Goal: Task Accomplishment & Management: Complete application form

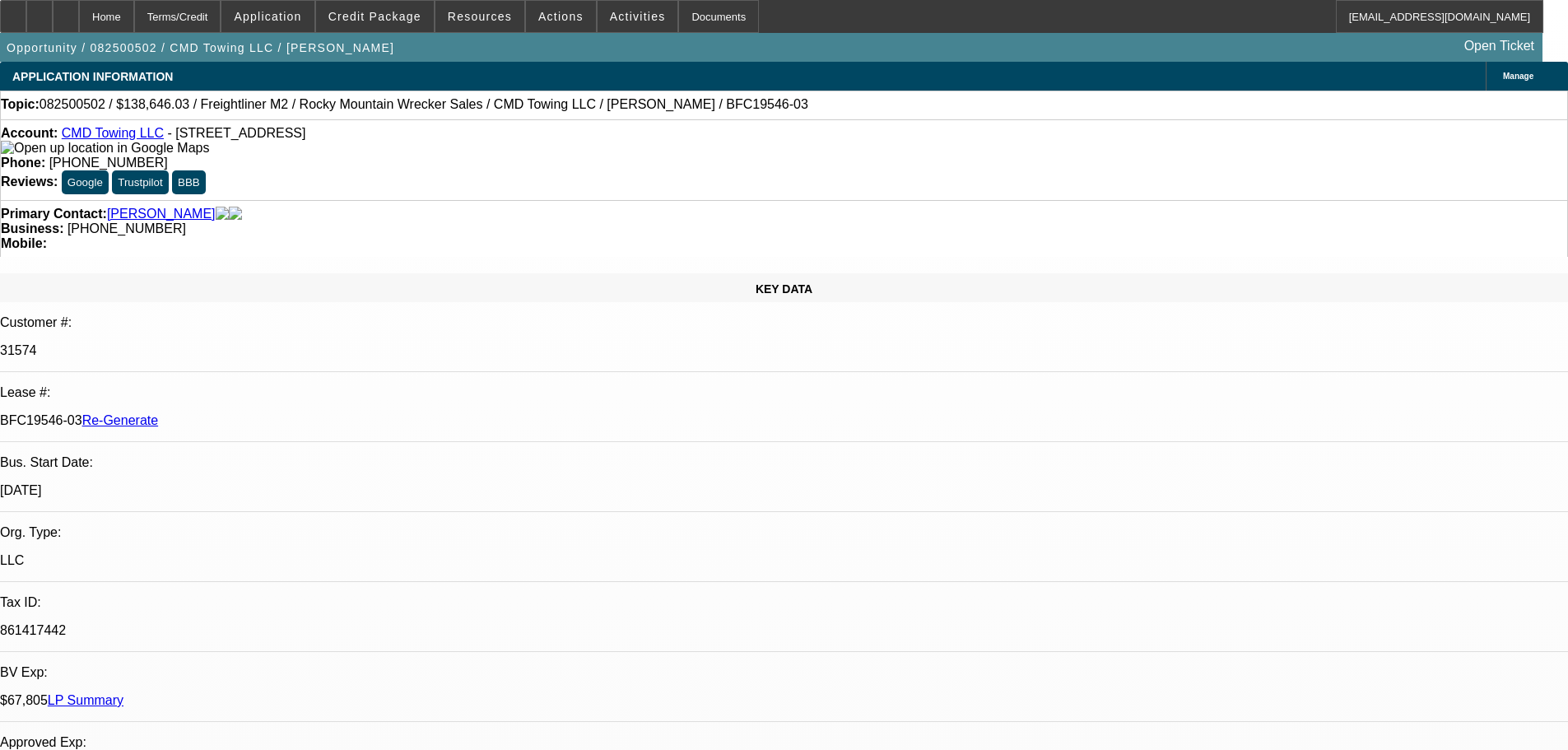
select select "4"
select select "0"
select select "6"
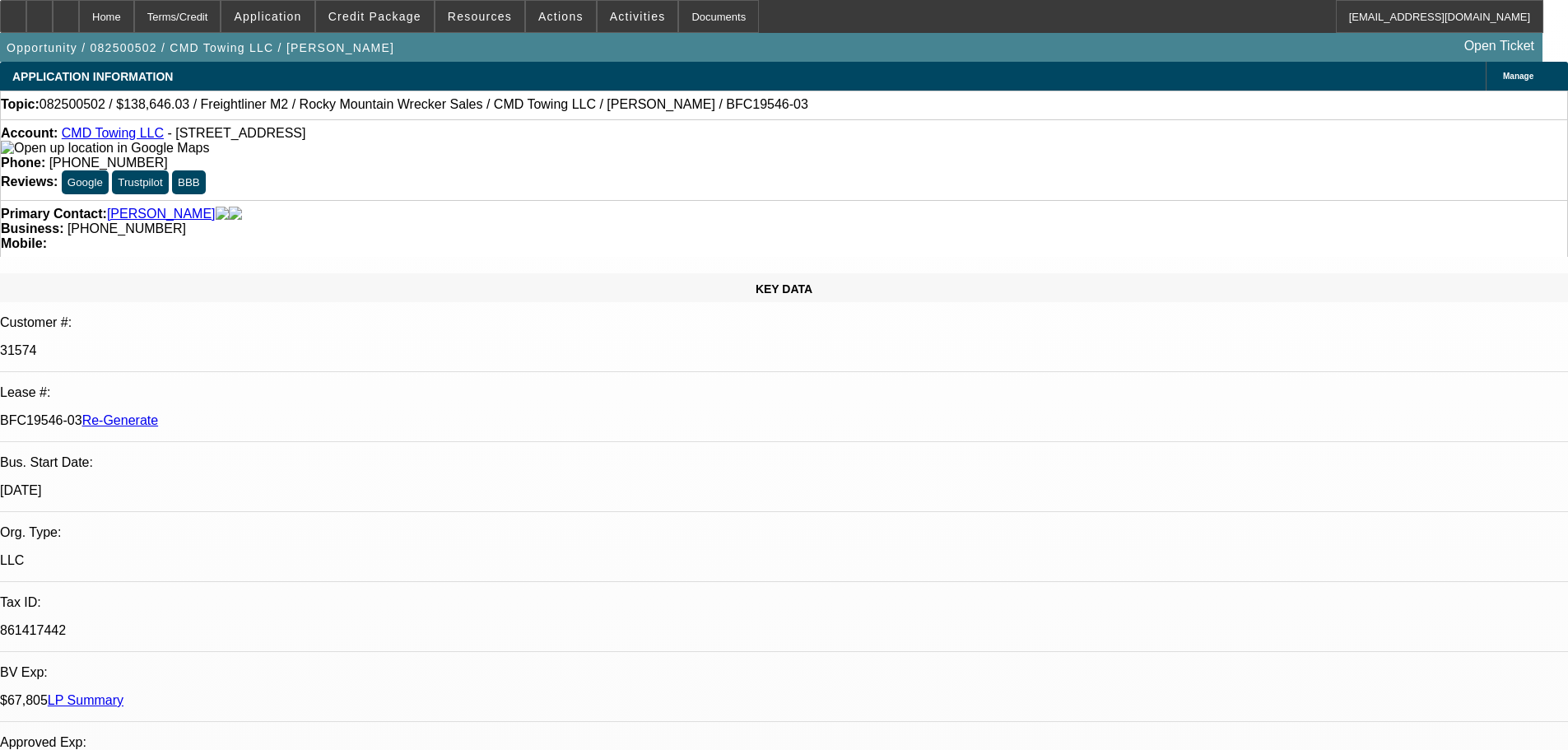
scroll to position [82, 0]
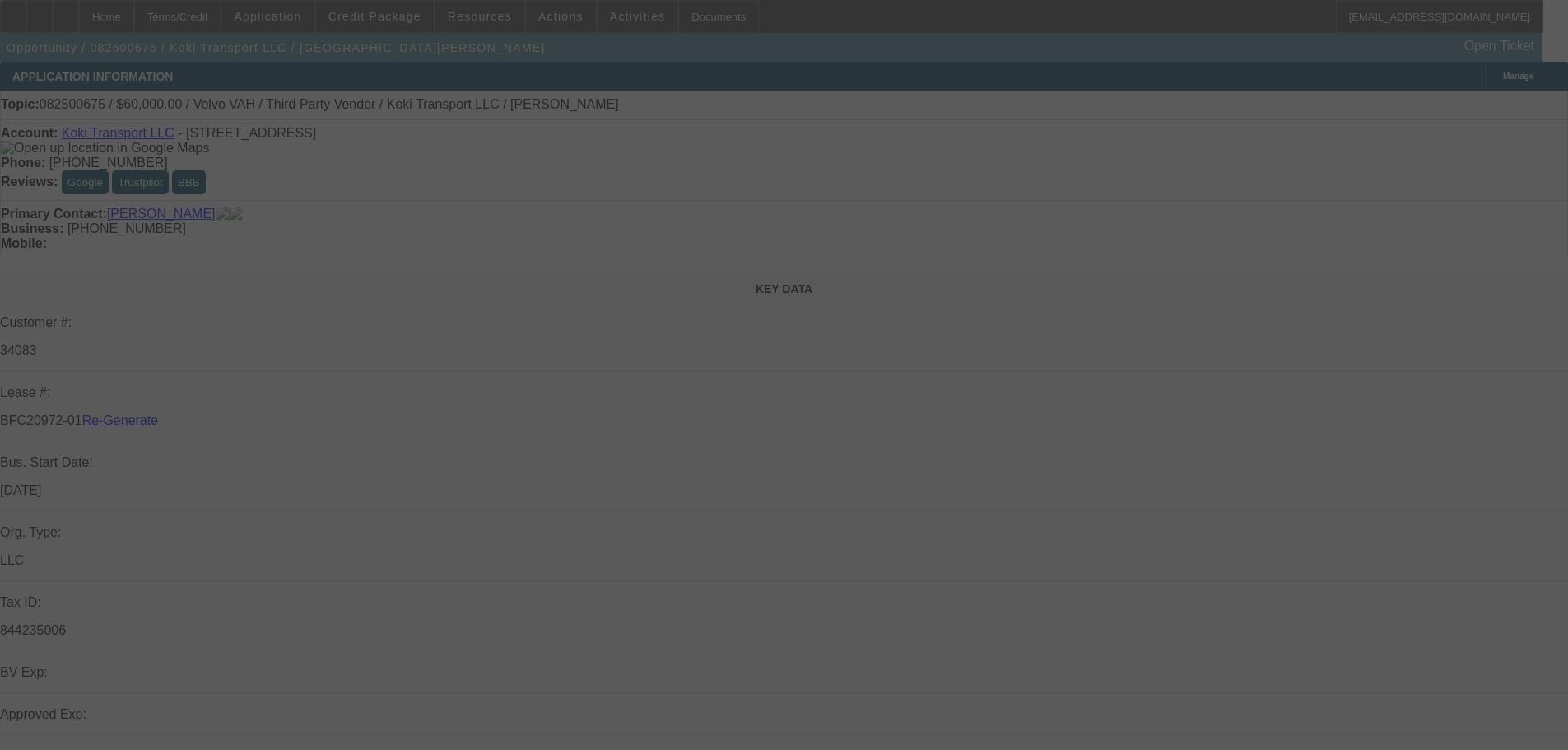
select select "3"
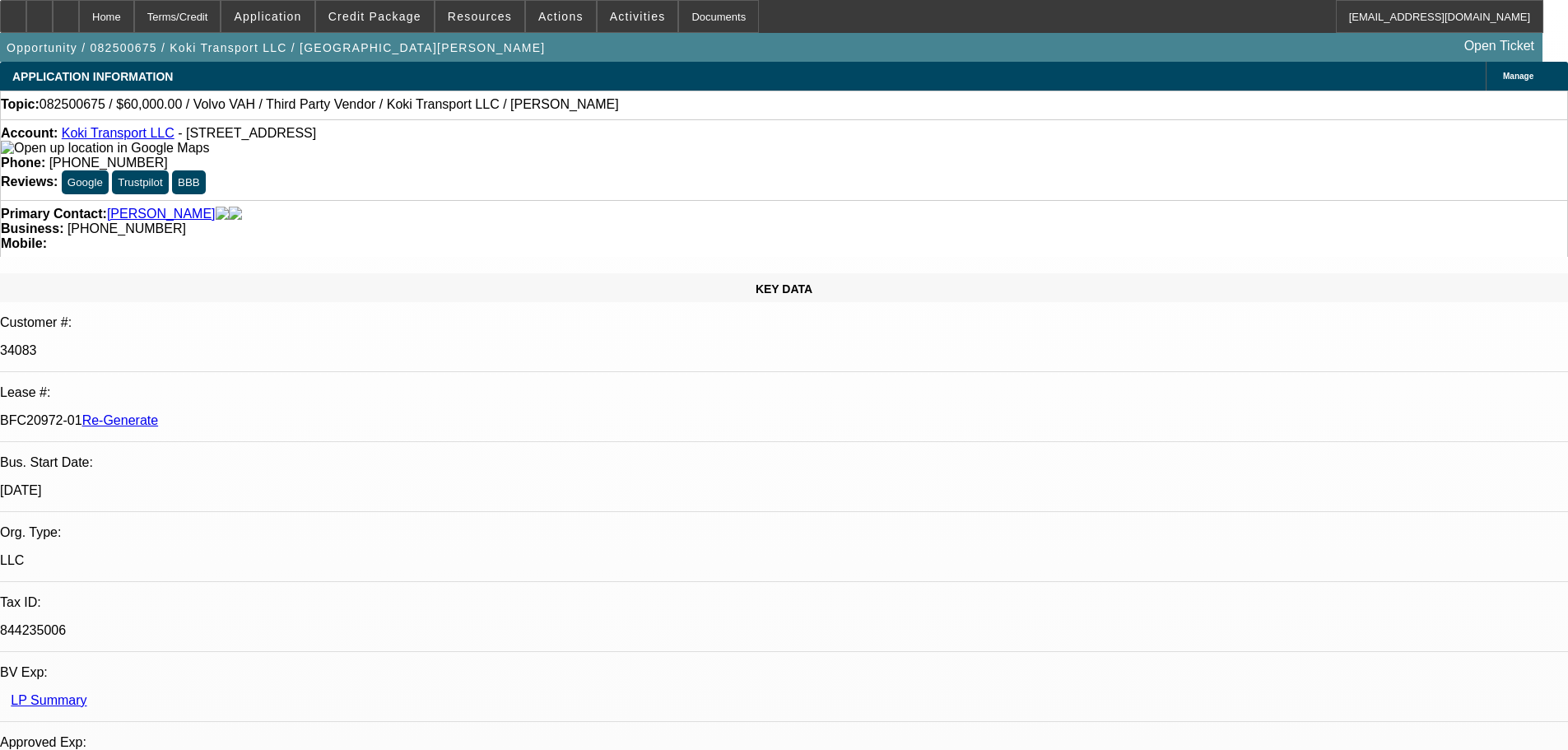
select select "0.2"
select select "2"
select select "0"
select select "6"
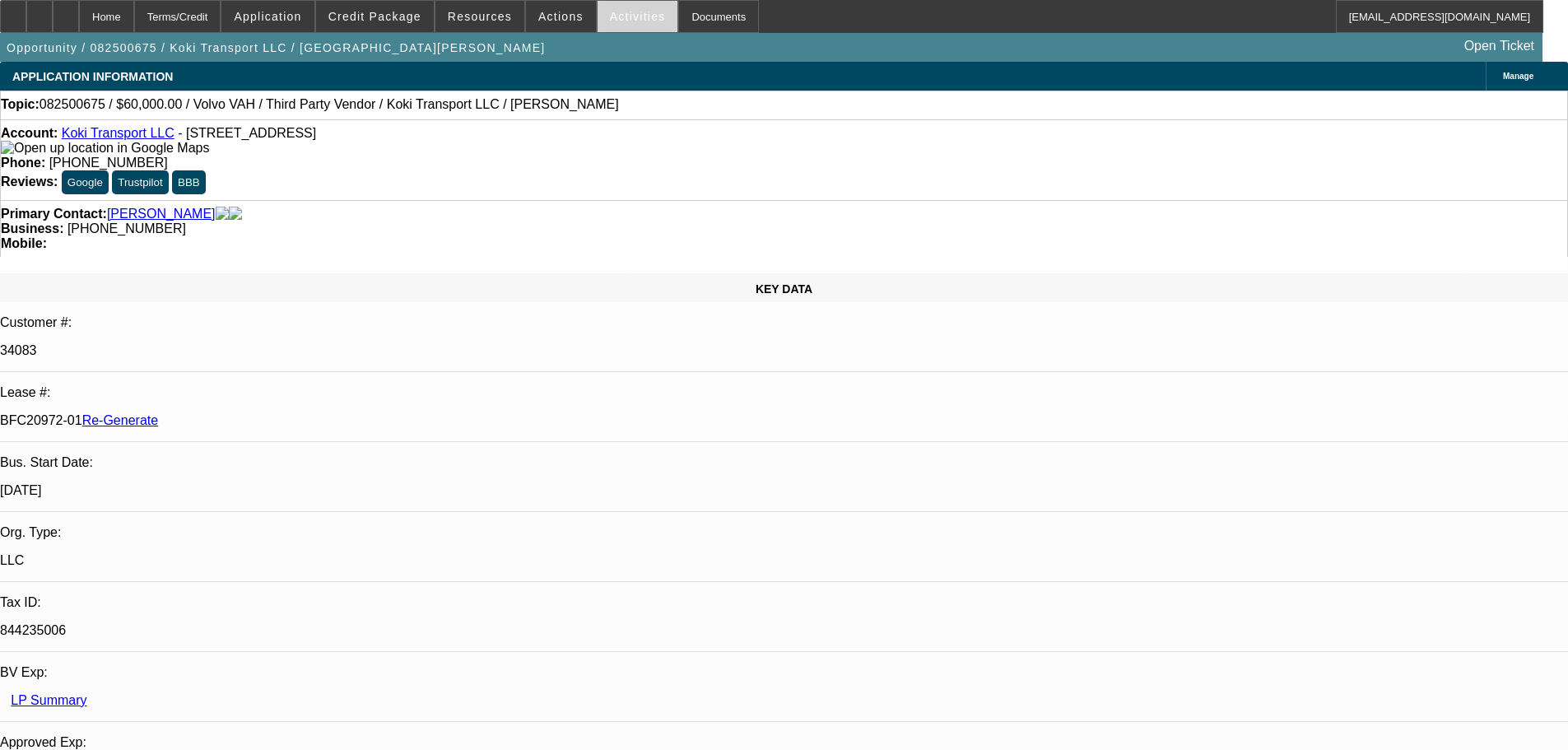
click at [605, 26] on span at bounding box center [637, 17] width 80 height 40
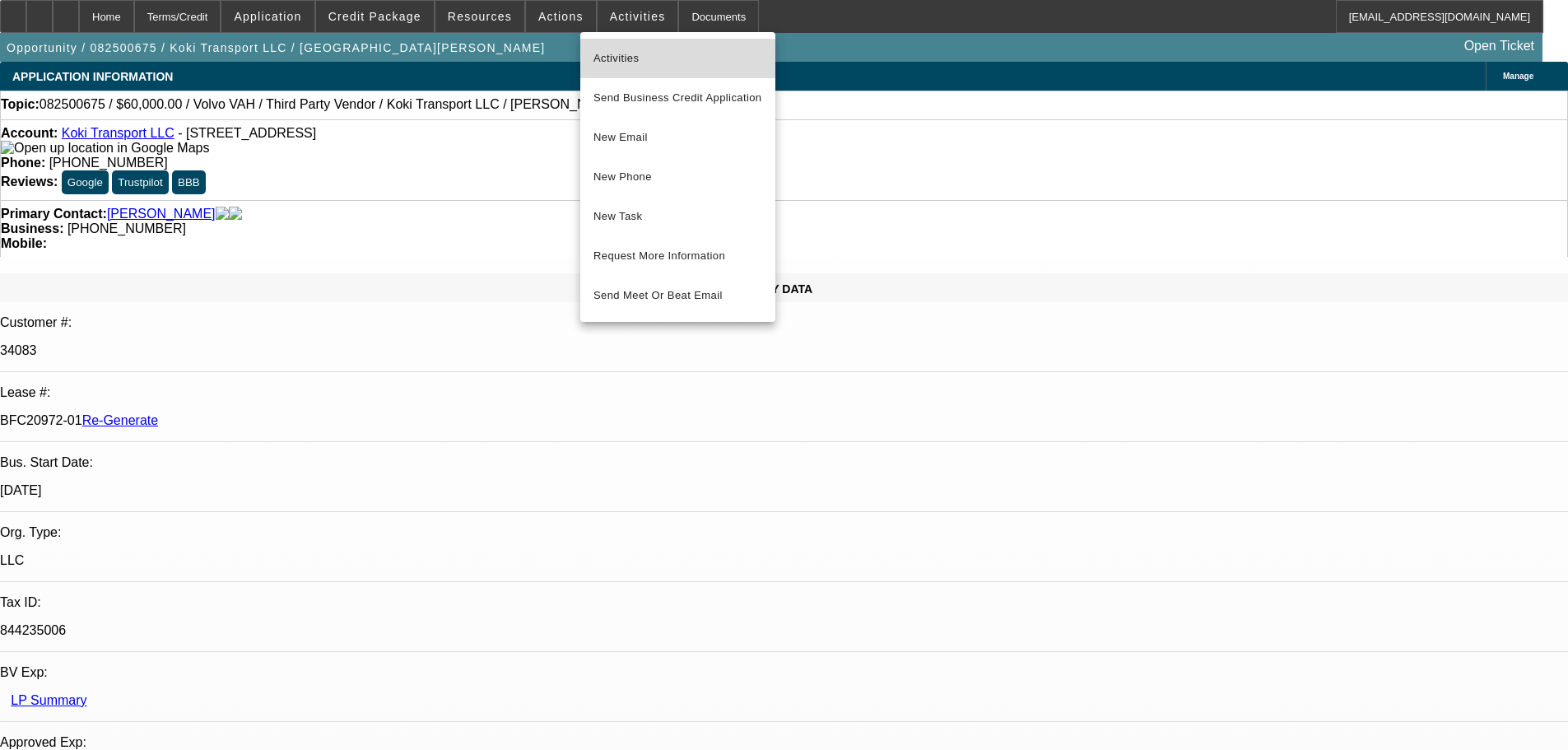
click at [606, 64] on span "Activities" at bounding box center [678, 58] width 168 height 20
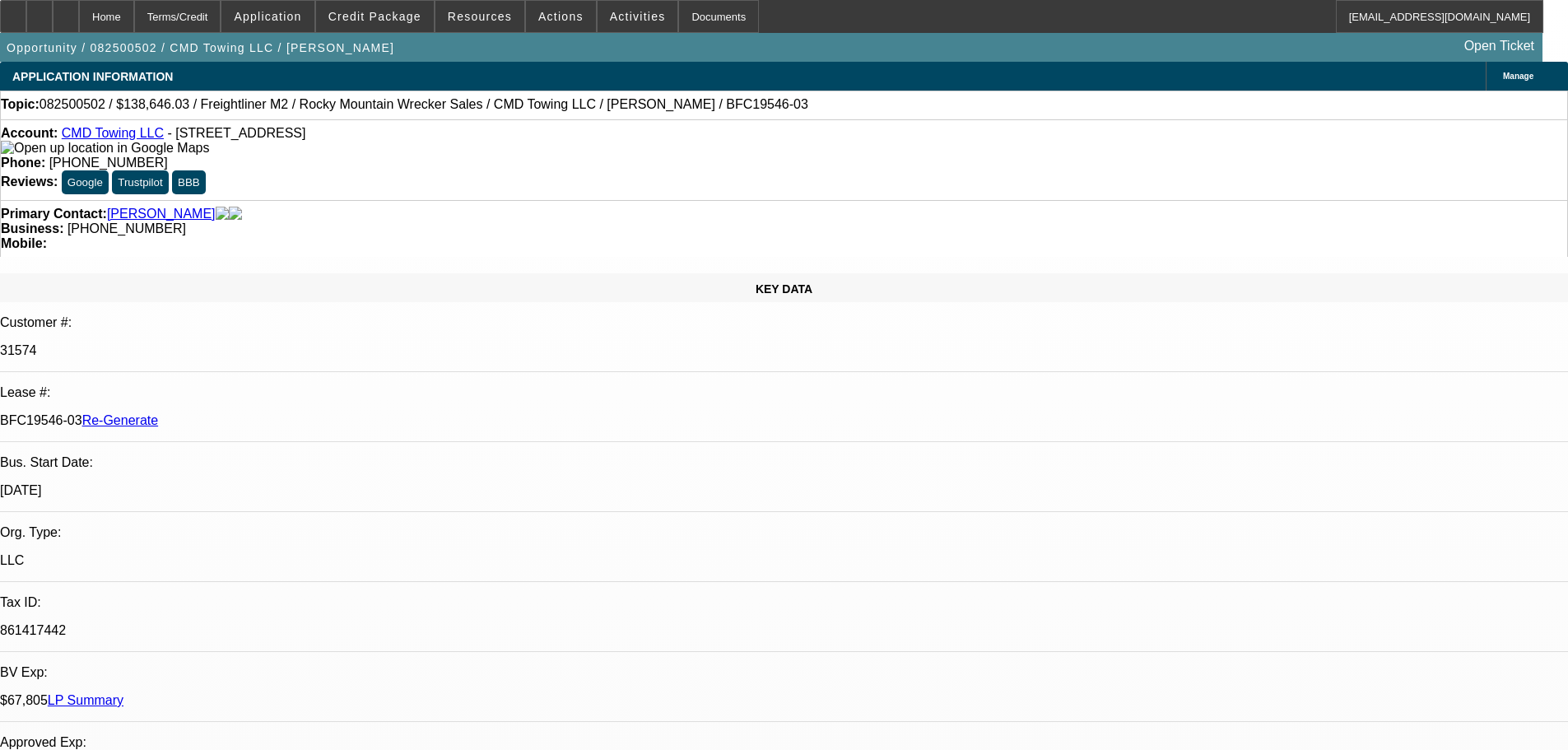
select select "4"
select select "0"
select select "6"
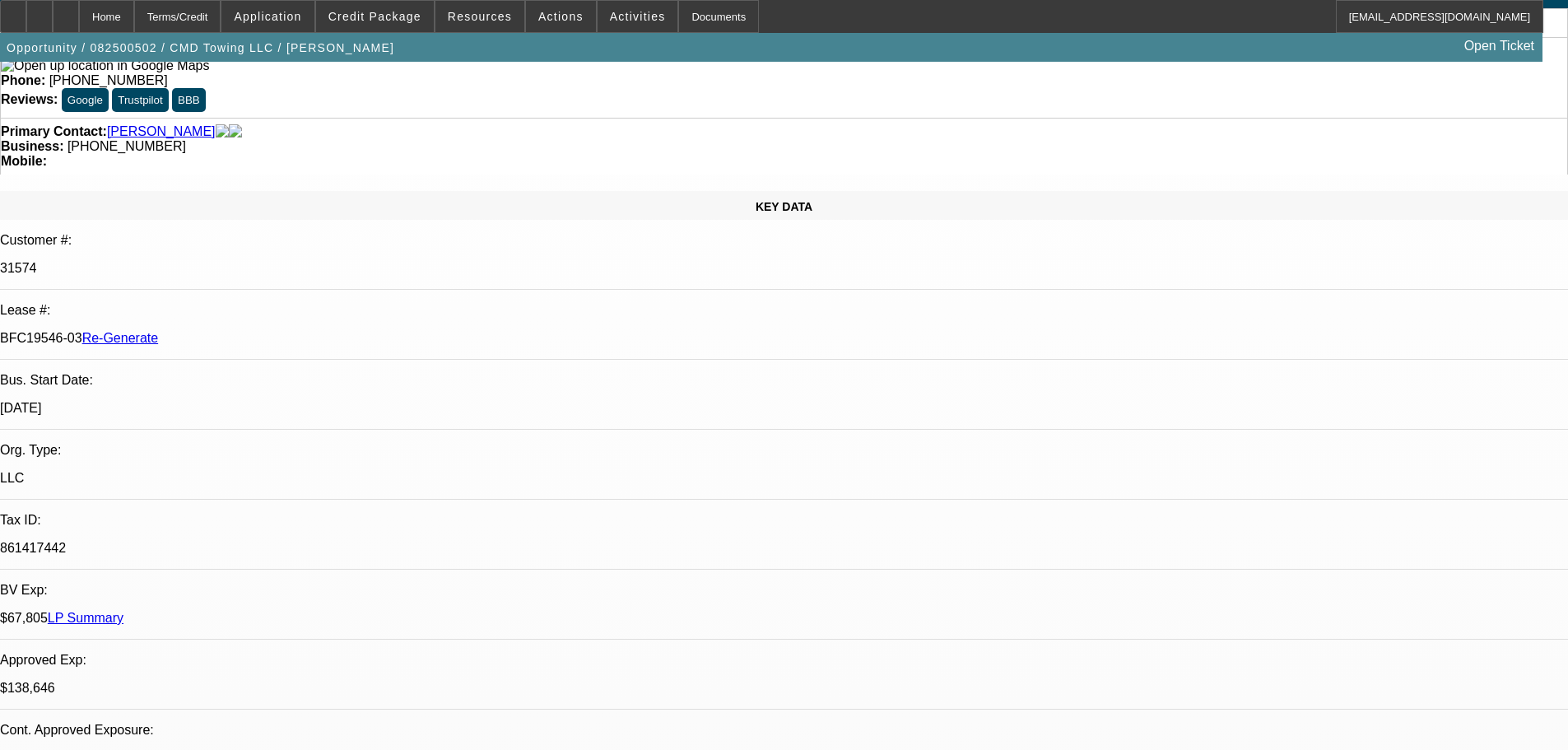
scroll to position [82, 0]
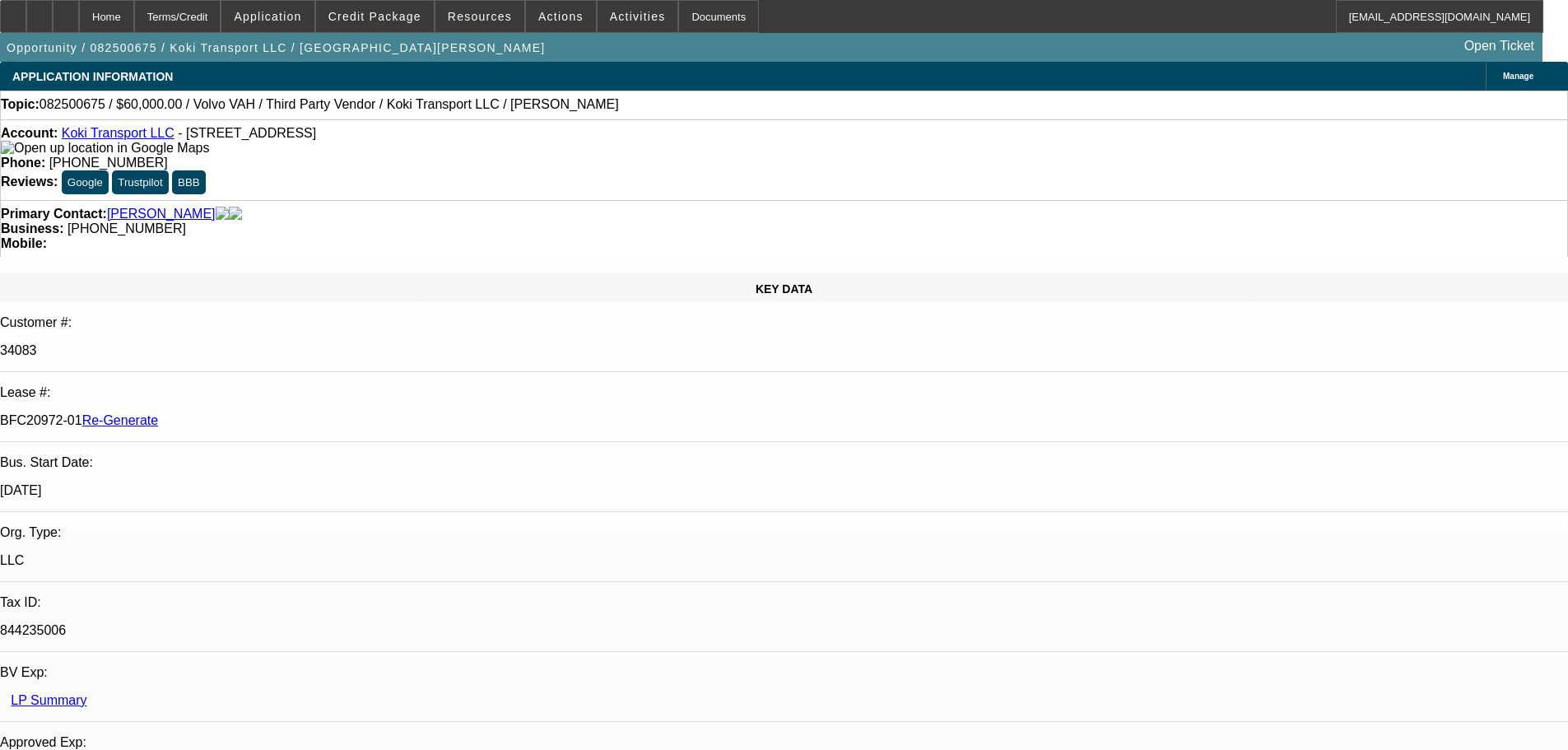
select select "3"
select select "0.2"
select select "2"
select select "0"
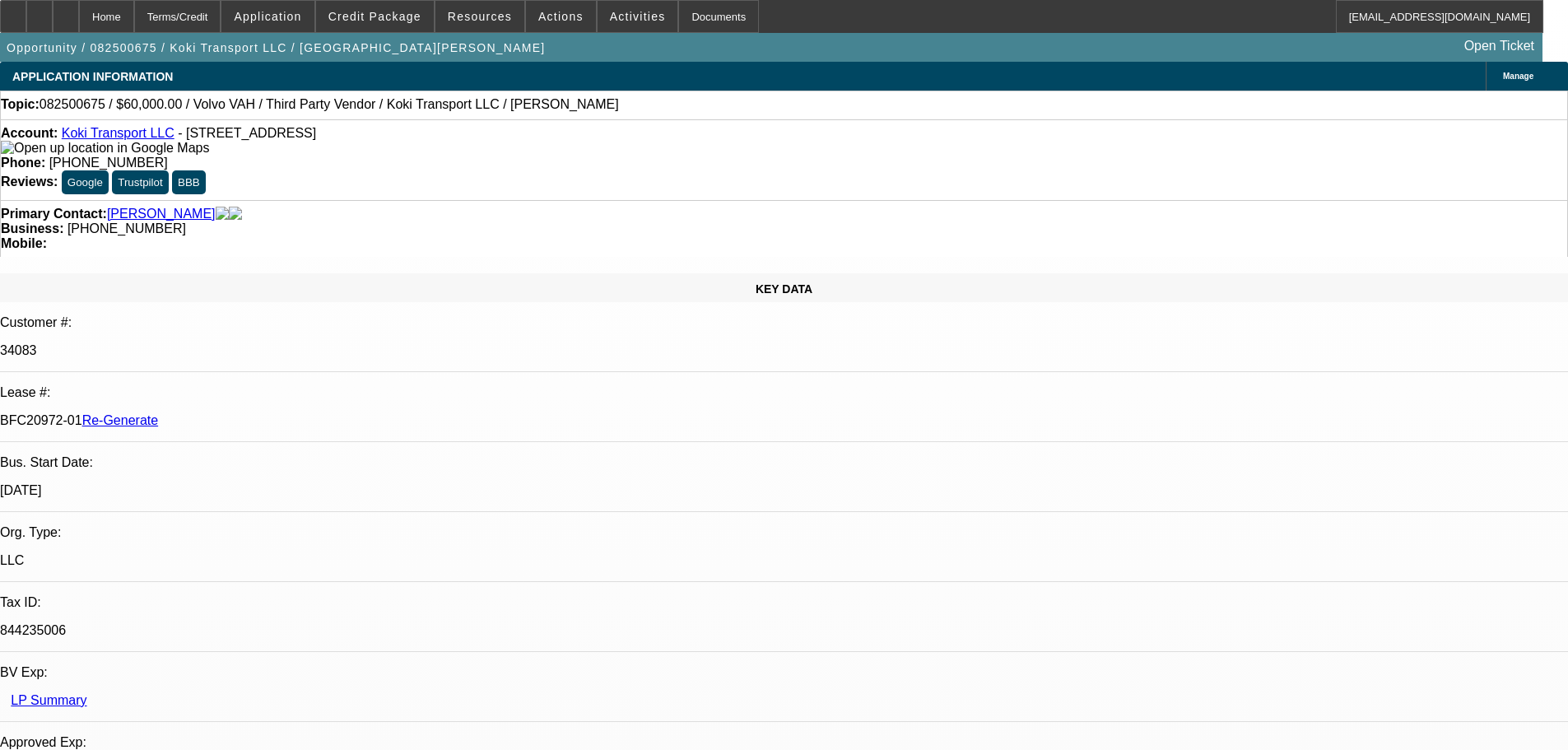
select select "6"
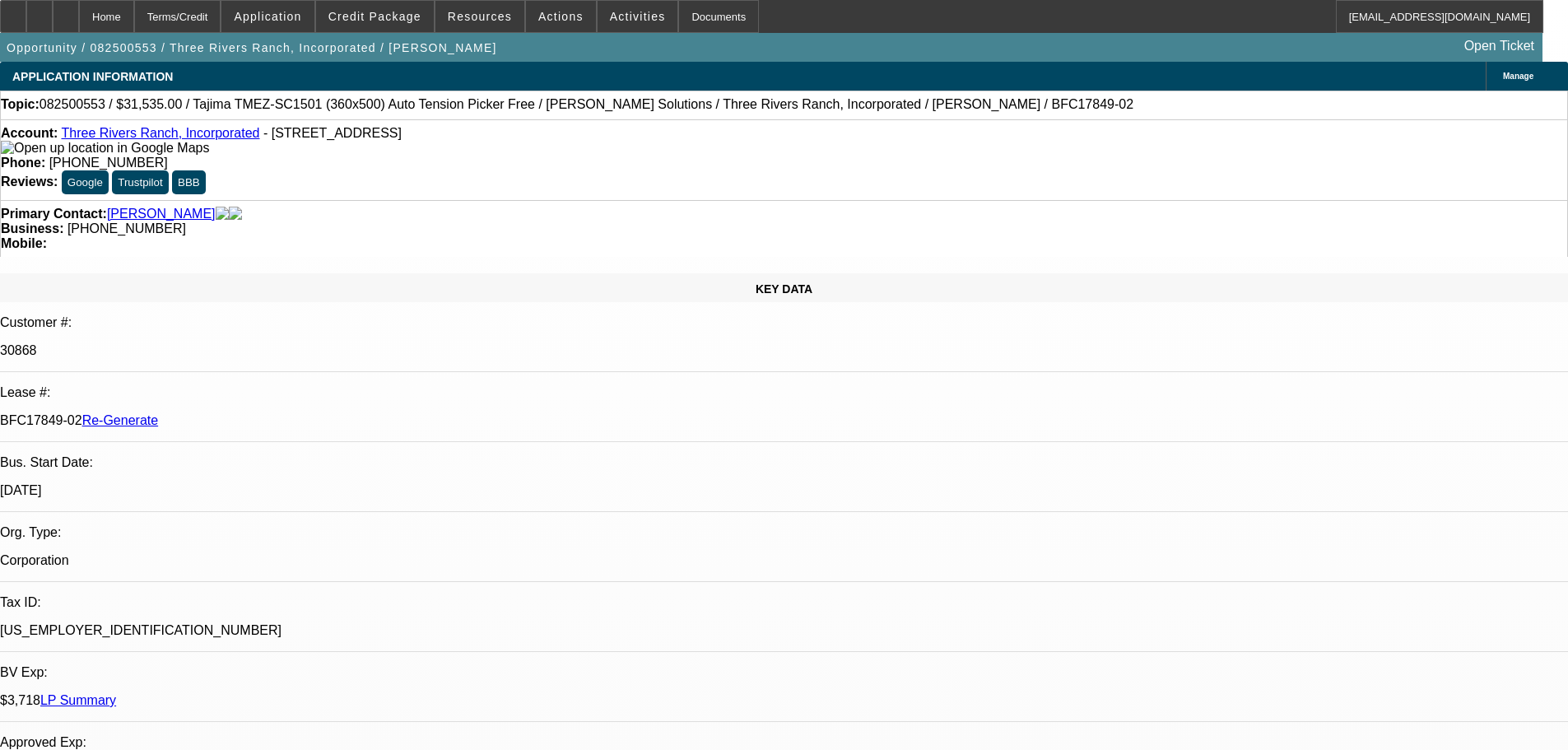
select select "3"
select select "0"
select select "2"
select select "0"
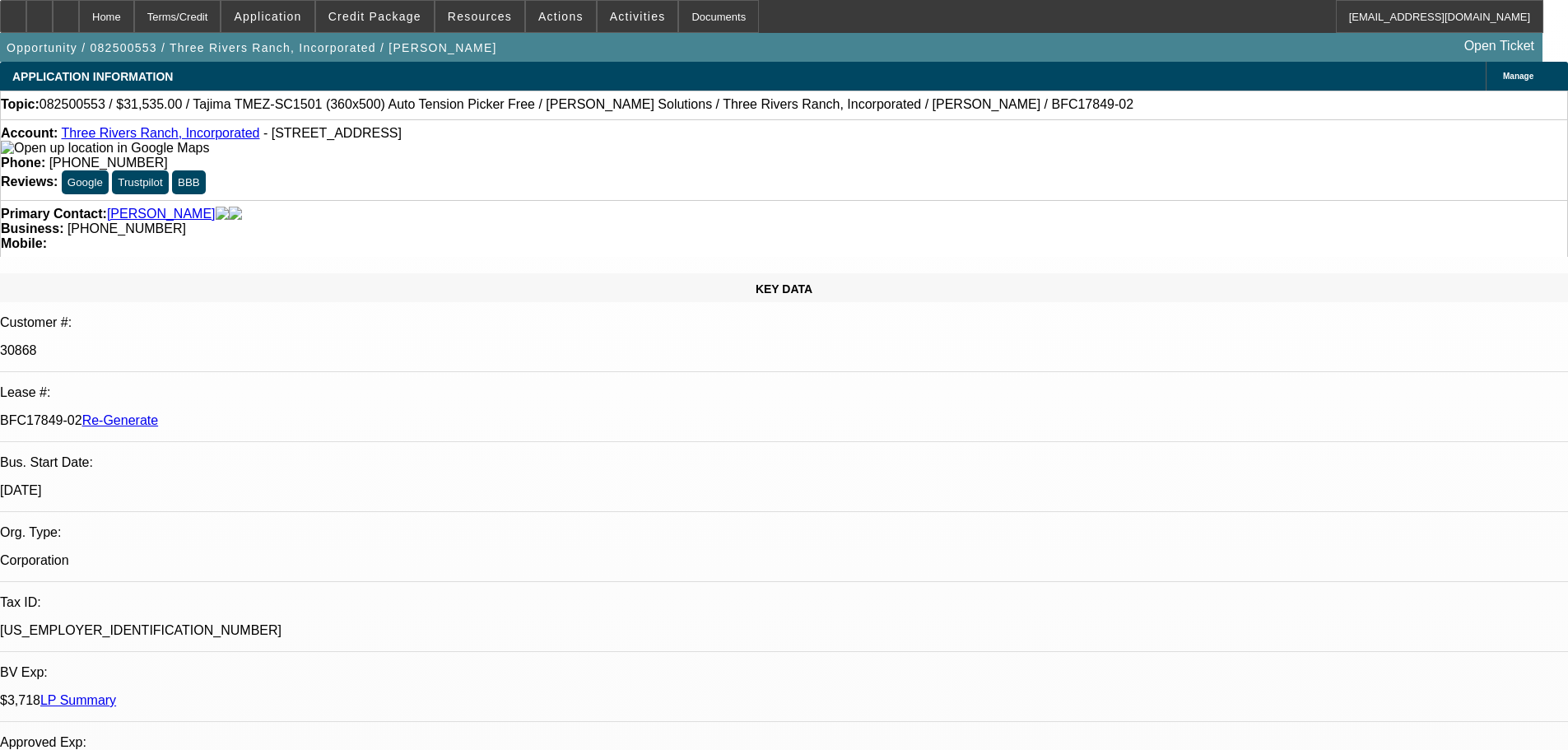
select select "4"
click at [689, 14] on div "Documents" at bounding box center [718, 16] width 80 height 33
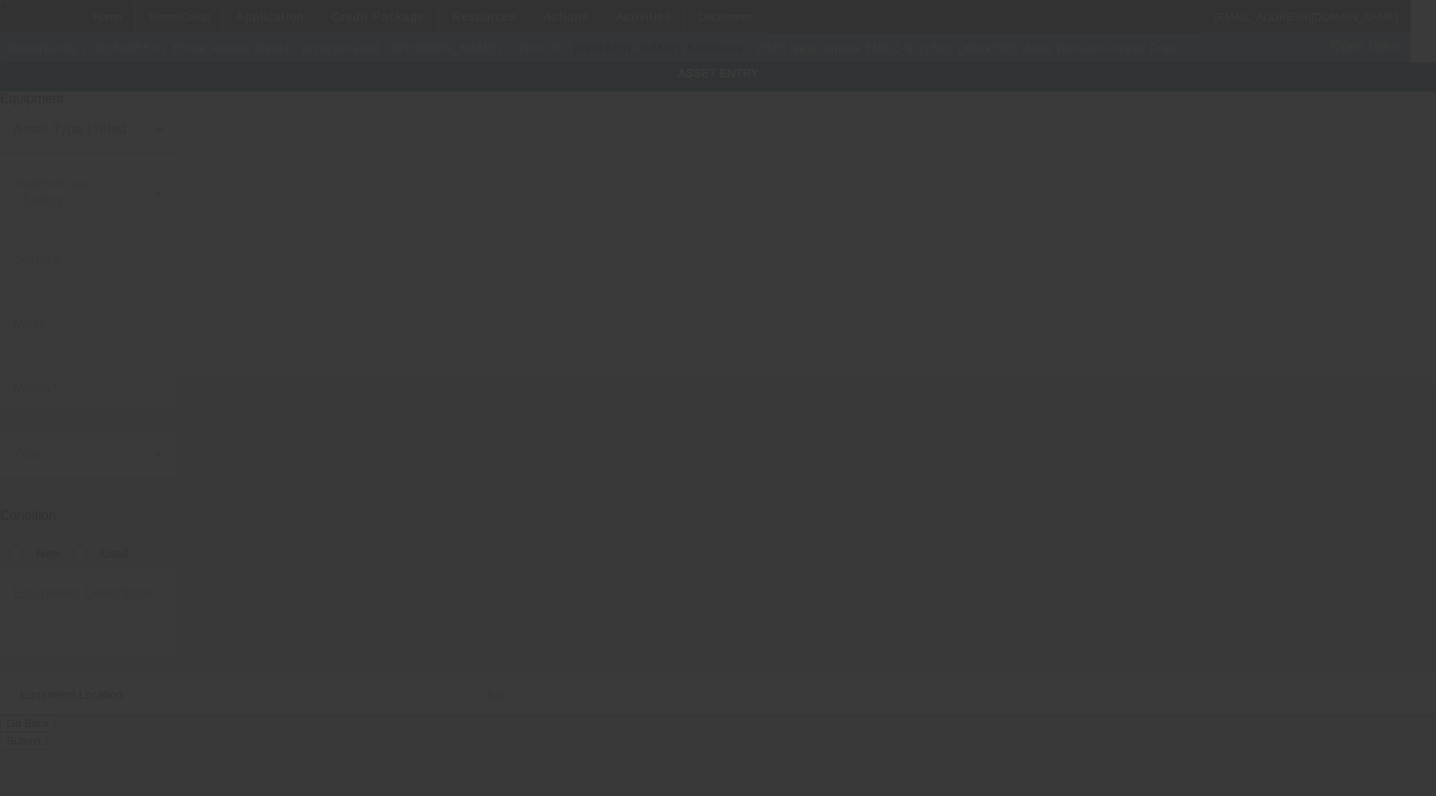
type input "Tajima"
type input "TMEZ-SC1501 (360x500) Auto Tension Picker Free"
radio input "true"
type textarea "single head machine"
type input "PO BOX 856"
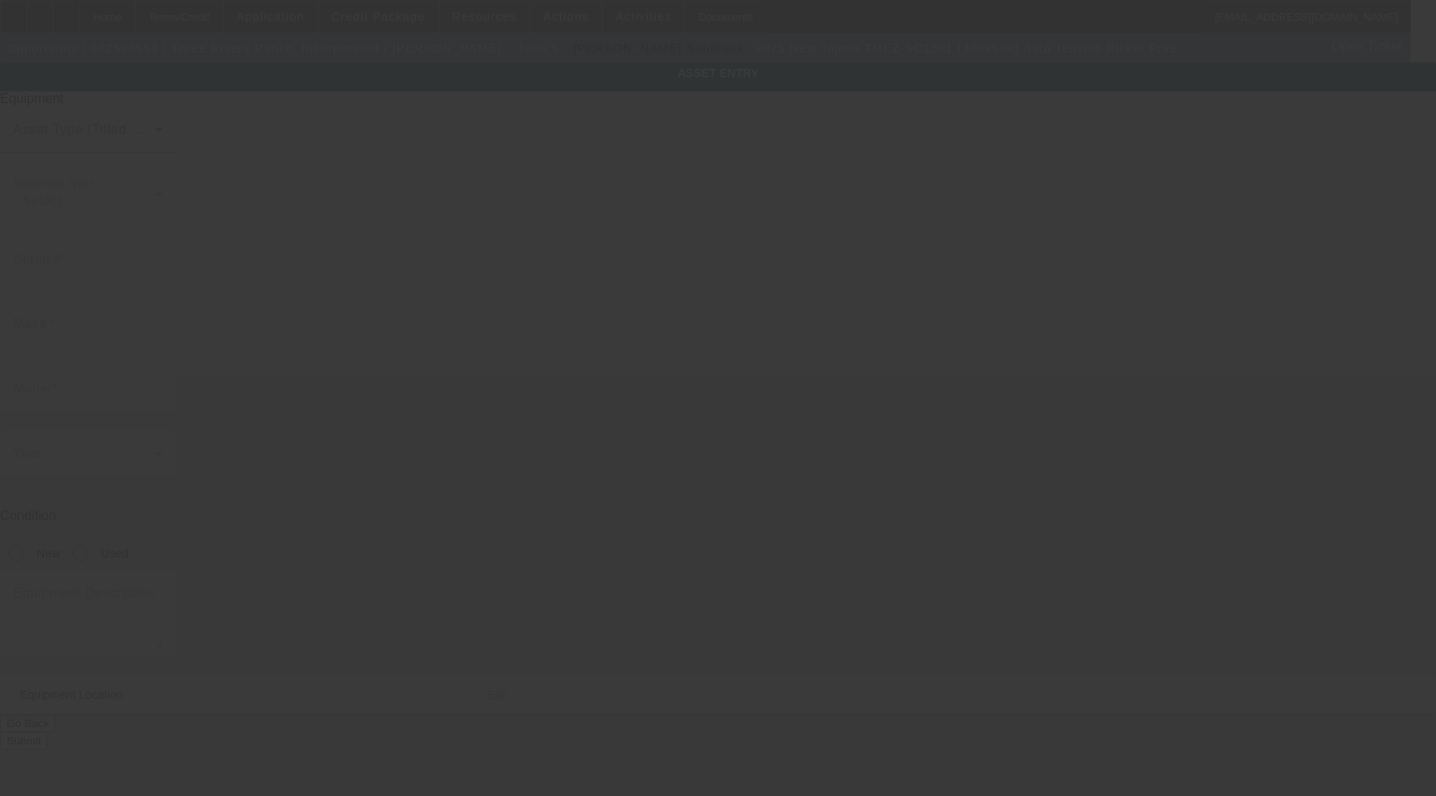
type input "[PERSON_NAME]"
type input "83420"
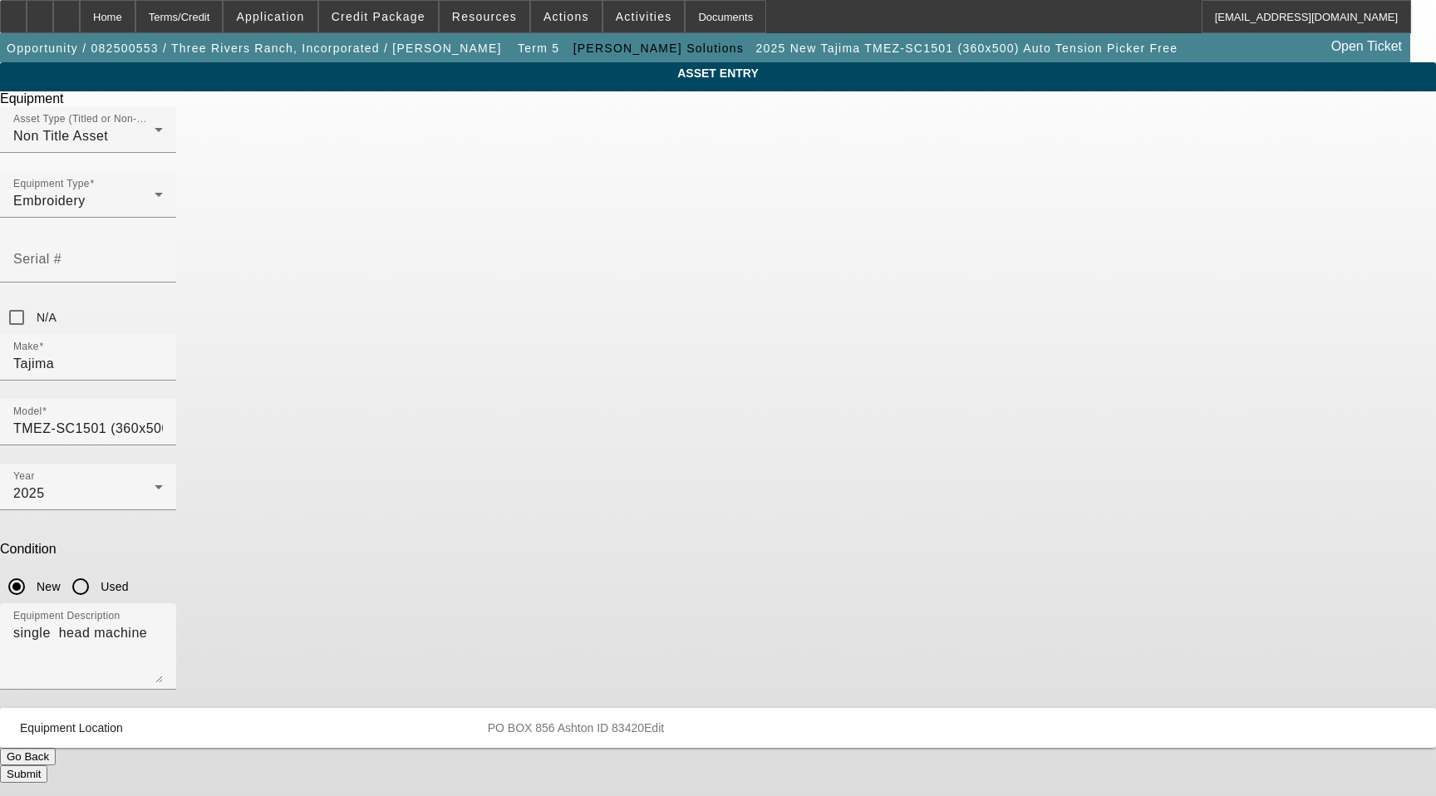
click at [766, 721] on mat-panel-description "PO BOX 856 Ashton ID 83420 Edit" at bounding box center [942, 727] width 908 height 13
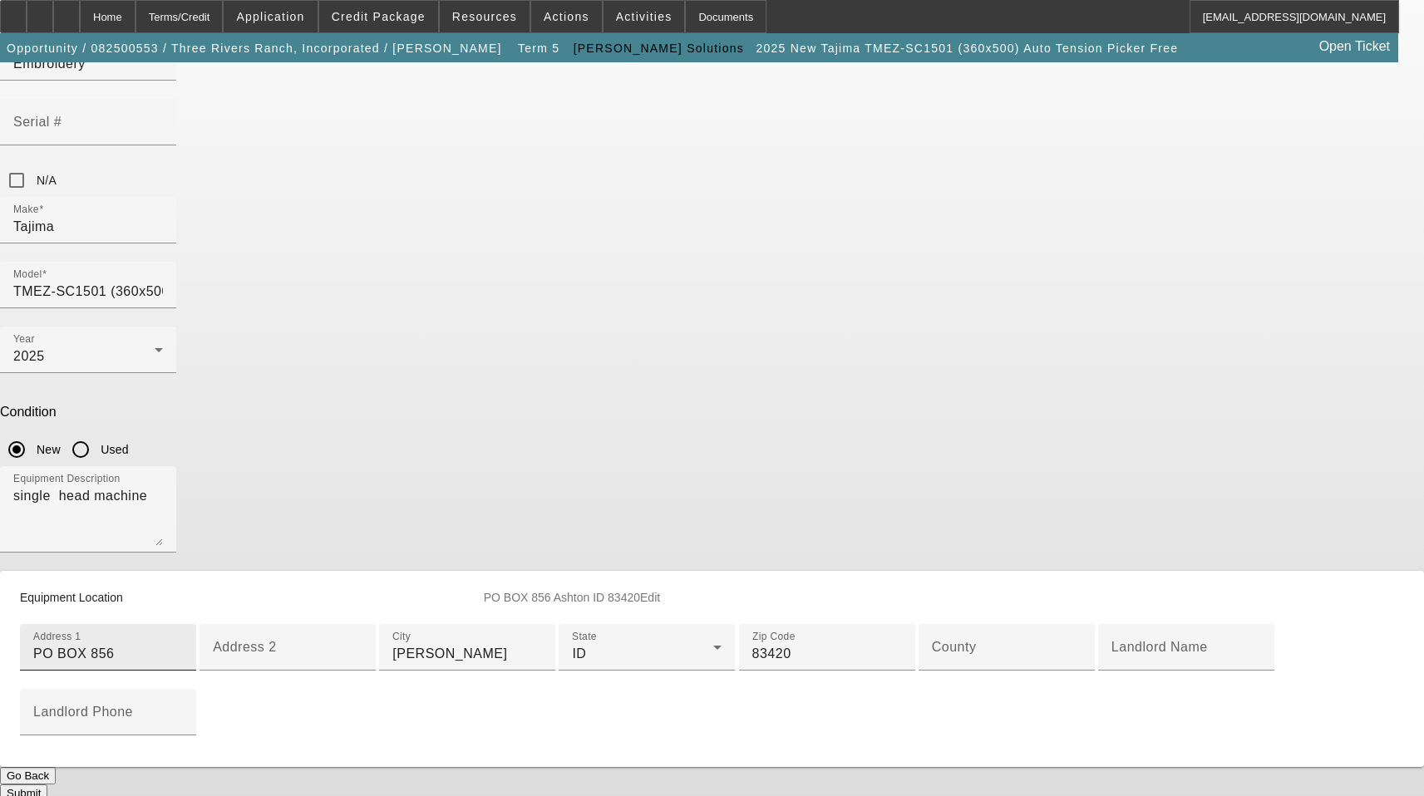
scroll to position [166, 0]
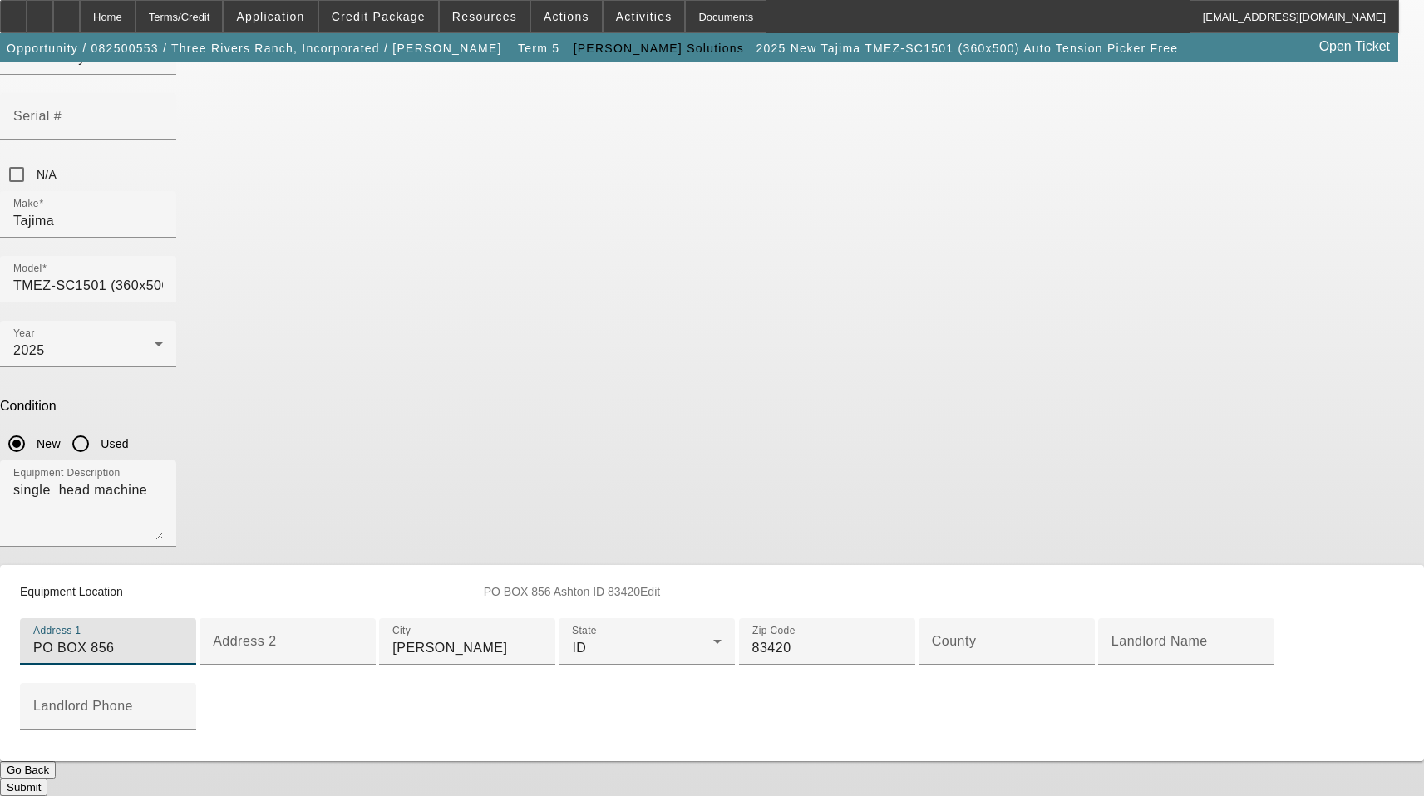
drag, startPoint x: 566, startPoint y: 441, endPoint x: 431, endPoint y: 439, distance: 134.6
click at [435, 442] on div "ASSET ENTRY Delete asset Equipment Asset Type (Titled or Non-Titled) Non Title …" at bounding box center [712, 357] width 1424 height 877
paste input "[STREET_ADDRESS]"
type input "[STREET_ADDRESS]"
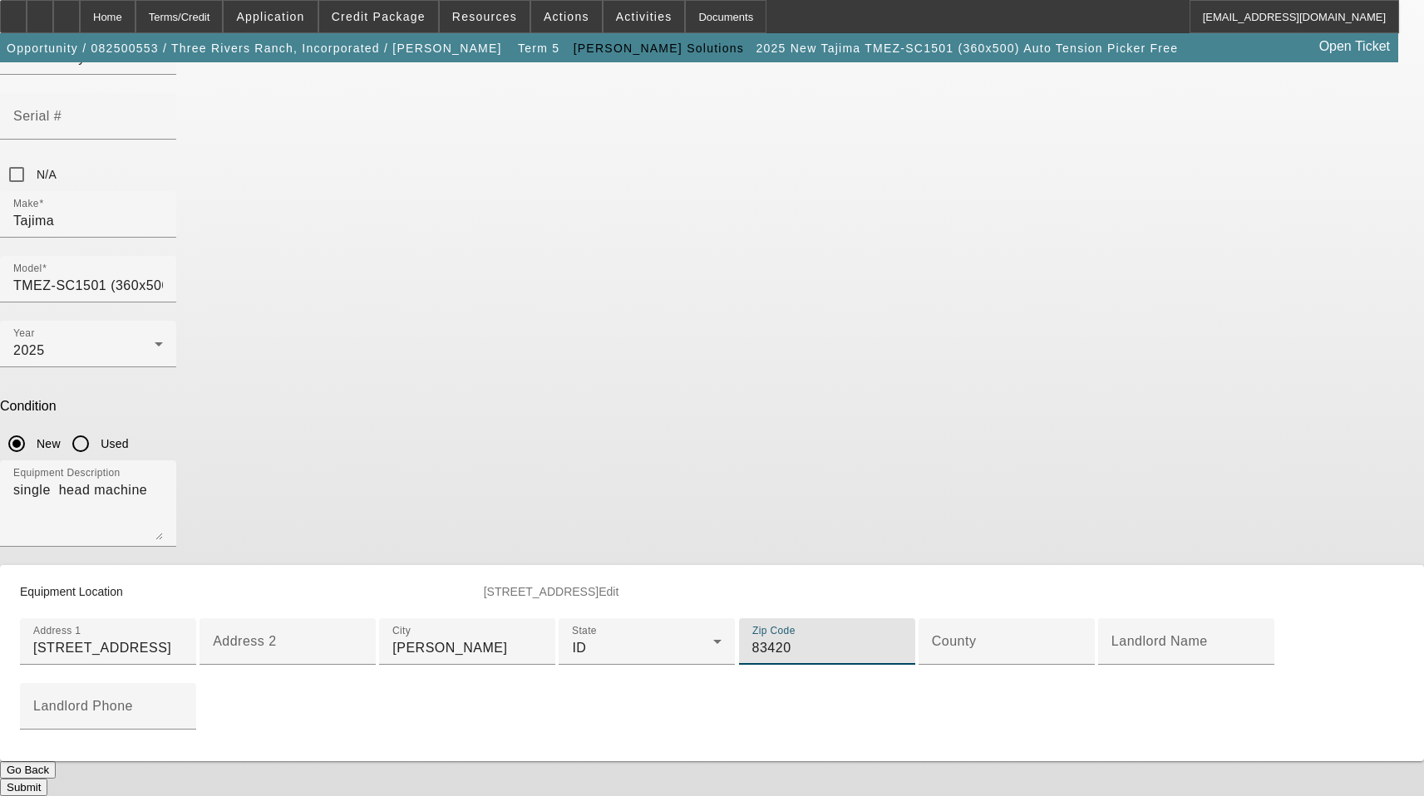
drag, startPoint x: 446, startPoint y: 469, endPoint x: 422, endPoint y: 469, distance: 24.1
click at [425, 469] on div "ASSET ENTRY Delete asset Equipment Asset Type (Titled or Non-Titled) Non Title …" at bounding box center [712, 357] width 1424 height 877
click at [932, 638] on input "County" at bounding box center [1007, 648] width 150 height 20
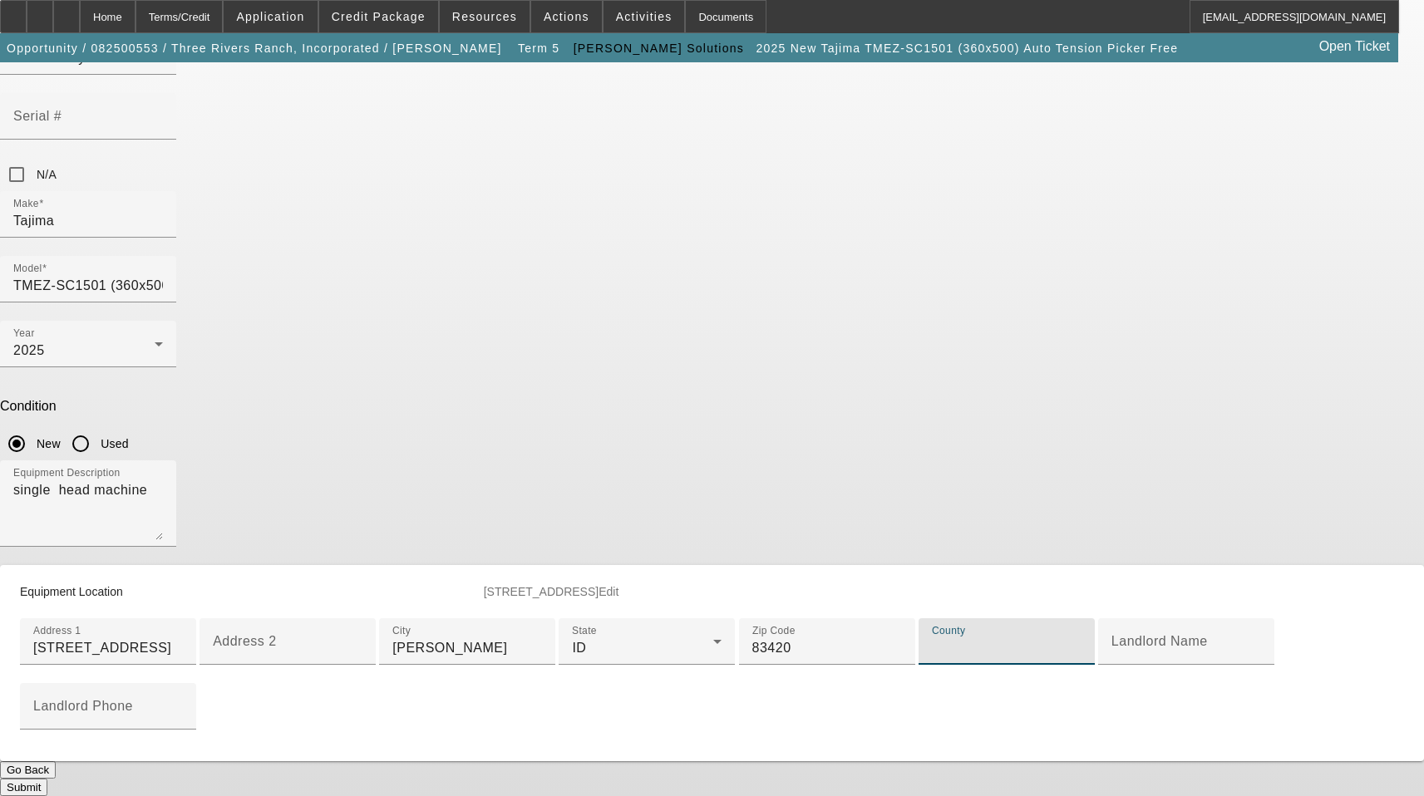
paste input "Fremont"
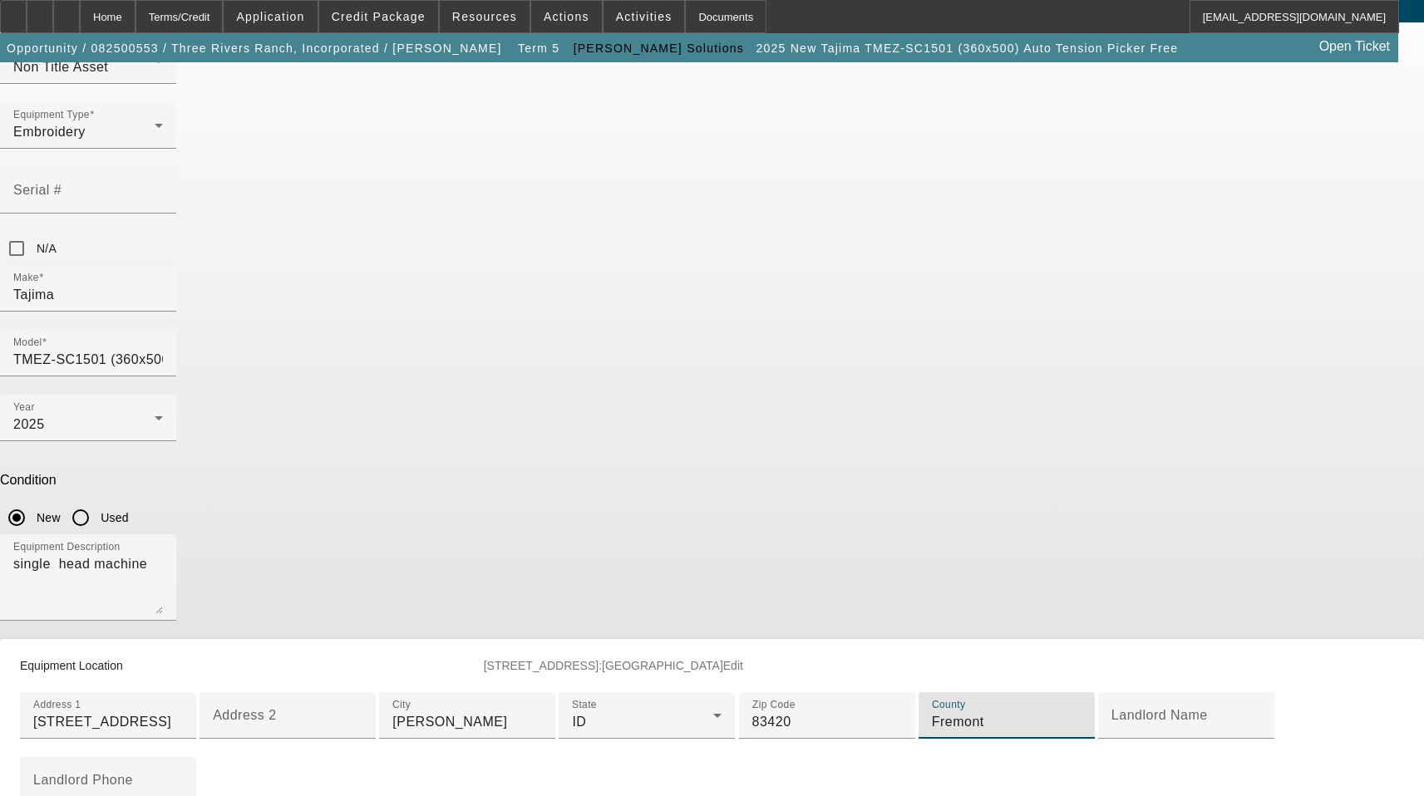
type input "Fremont"
click at [163, 554] on textarea "single head machine" at bounding box center [88, 584] width 150 height 60
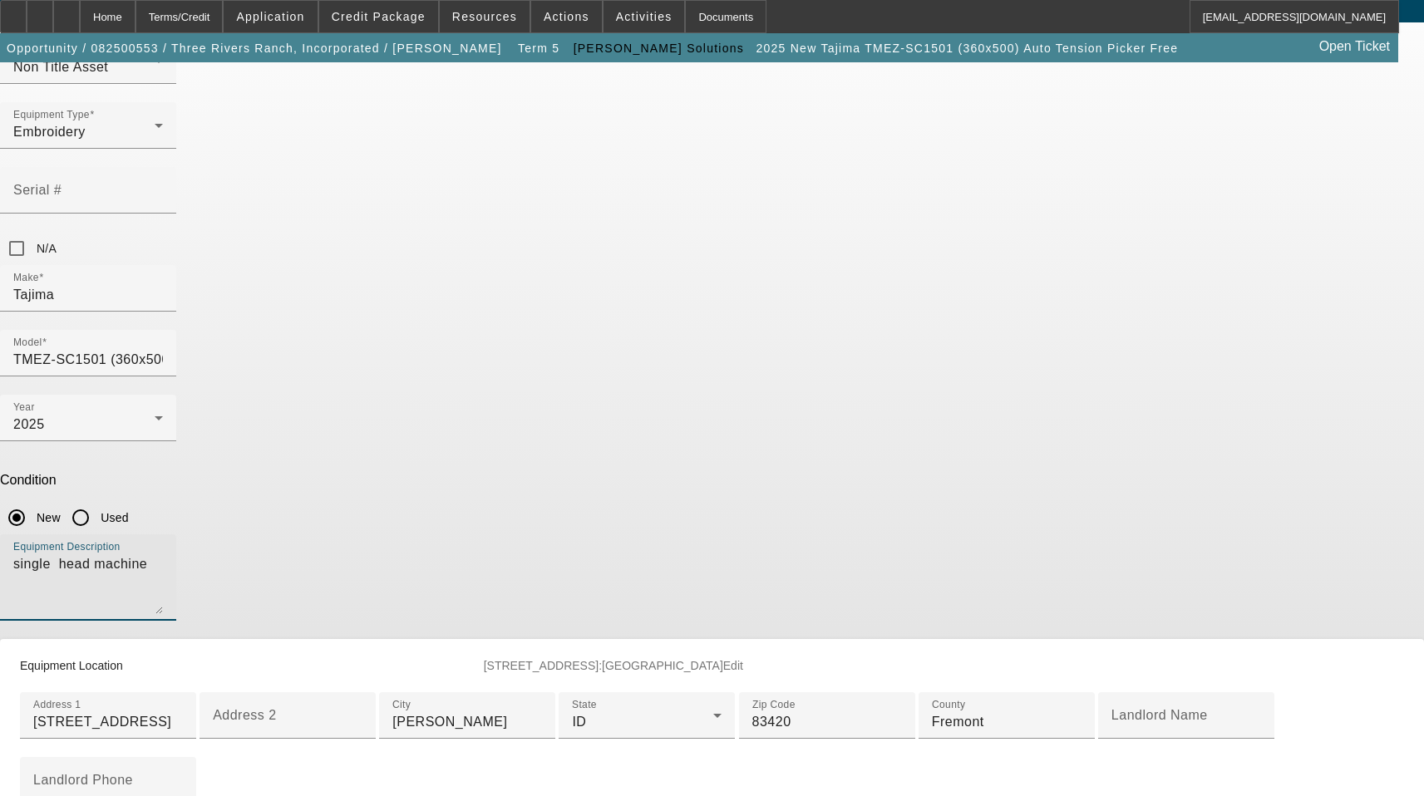
drag, startPoint x: 677, startPoint y: 361, endPoint x: 25, endPoint y: 345, distance: 652.6
click at [25, 345] on app-asset-collateral-manage "ASSET ENTRY Delete asset Equipment Asset Type (Titled or Non-Titled) Non Title …" at bounding box center [712, 431] width 1424 height 877
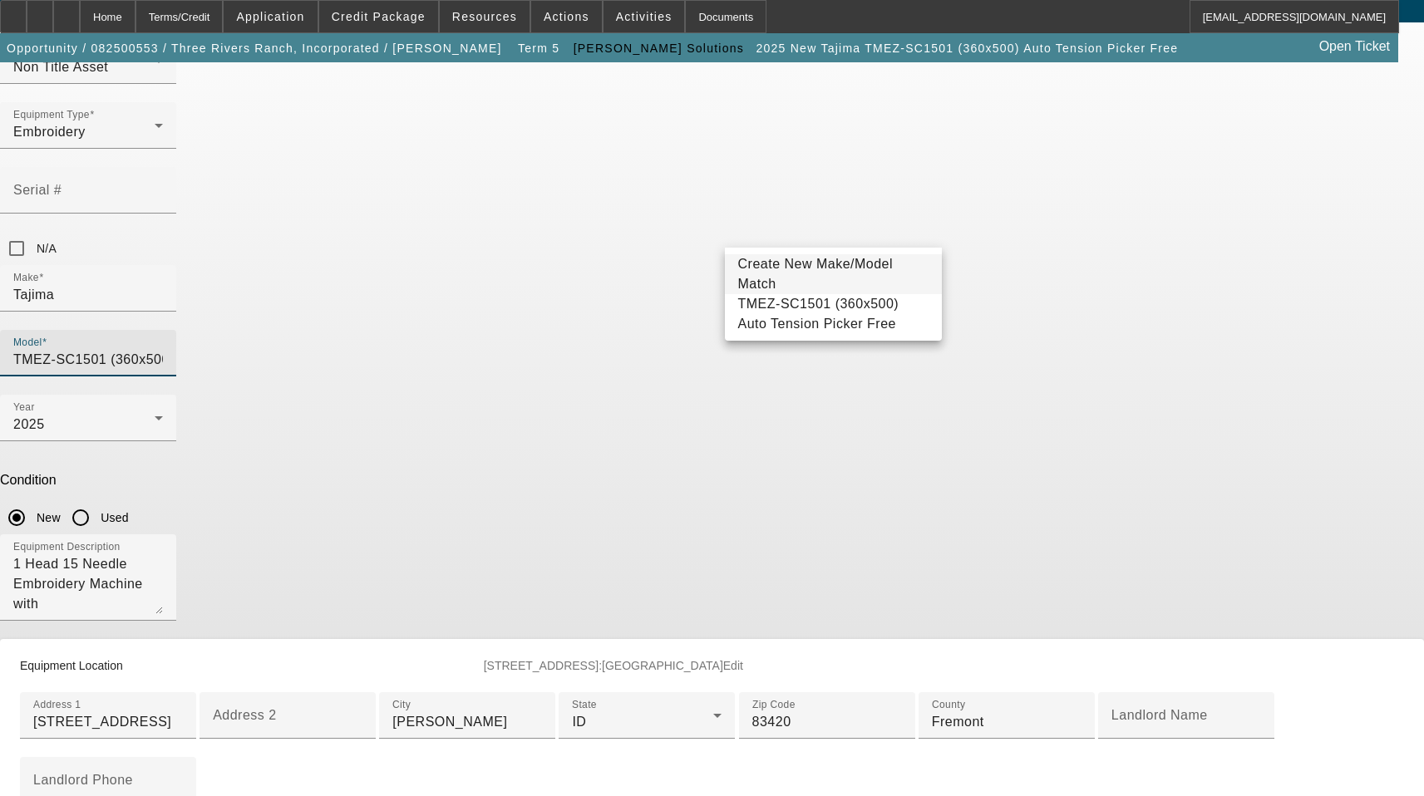
scroll to position [0, 56]
drag, startPoint x: 778, startPoint y: 231, endPoint x: 948, endPoint y: 230, distance: 170.4
click at [948, 330] on div "Model TMEZ-SC1501 (360x500) Auto Tension Picker Free" at bounding box center [712, 362] width 1424 height 65
click at [163, 554] on textarea "1 Head 15 Needle Embroidery Machine with" at bounding box center [88, 584] width 150 height 60
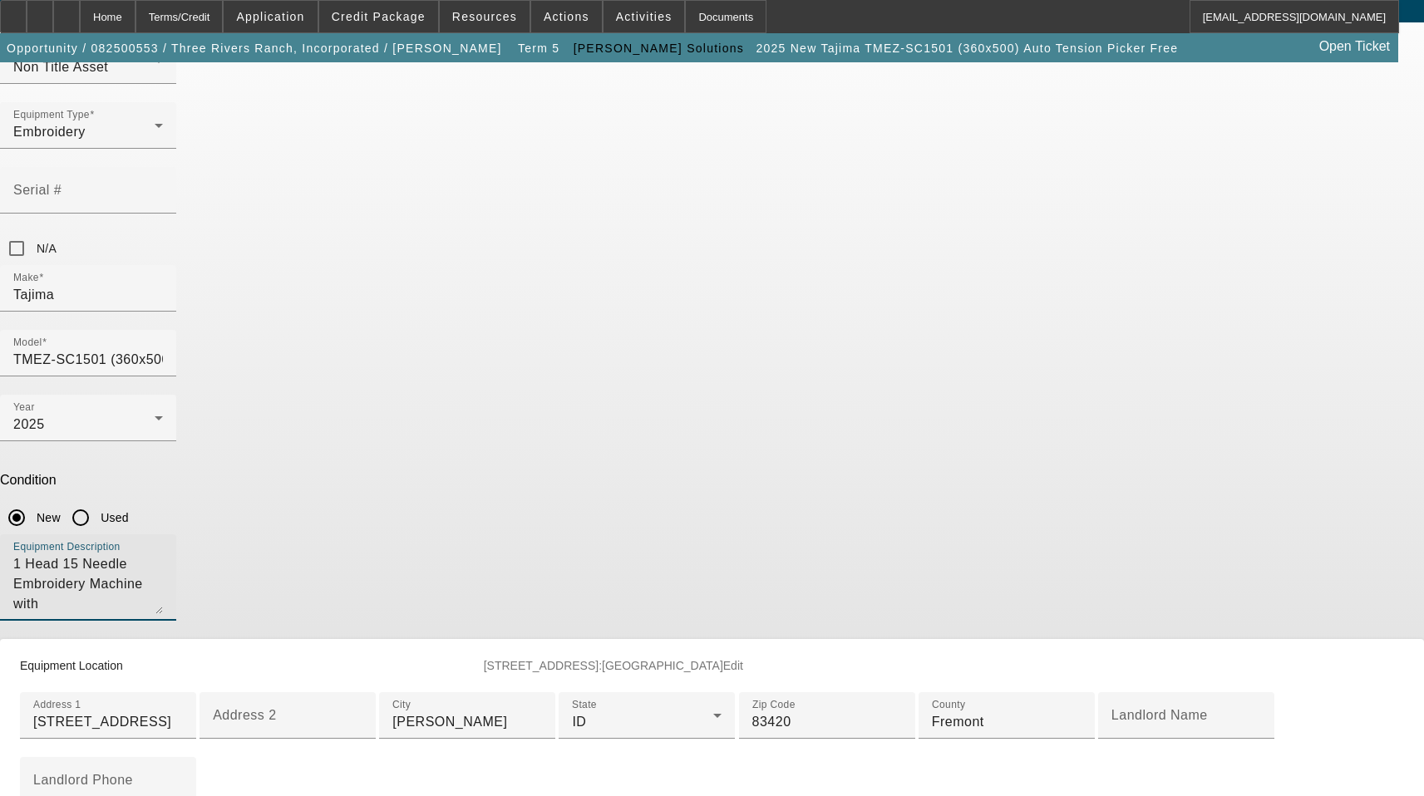
click at [163, 554] on textarea "1 Head 15 Needle Embroidery Machine with" at bounding box center [88, 584] width 150 height 60
drag, startPoint x: 633, startPoint y: 400, endPoint x: 652, endPoint y: 363, distance: 41.3
click at [163, 554] on textarea "1 Head 15 Needle Embroidery Machine with Stand, Supply Kit, Cap Driver with Sha…" at bounding box center [88, 584] width 150 height 60
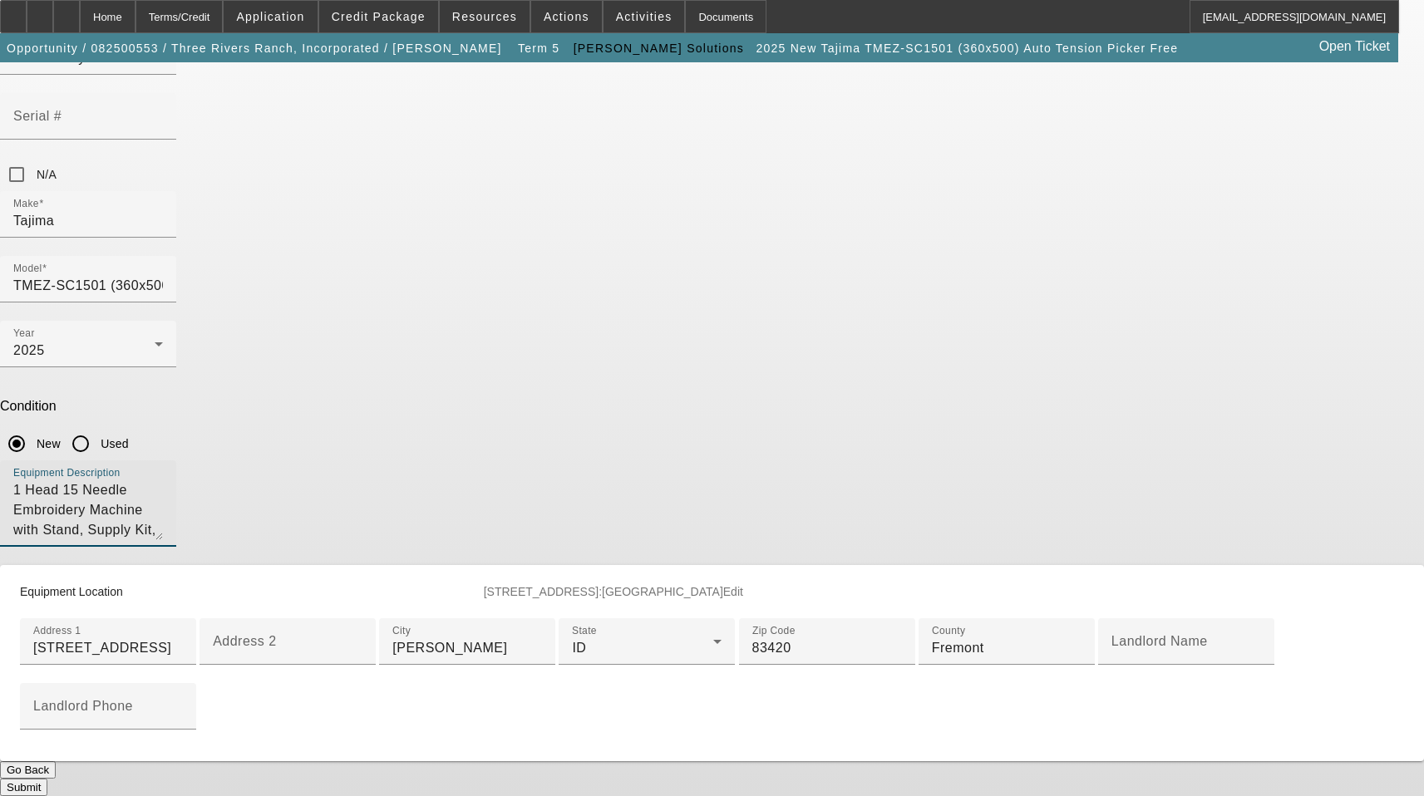
scroll to position [401, 0]
type textarea "1 Head 15 Needle Embroidery Machine with Stand, Supply Kit, Cap Driver with Sha…"
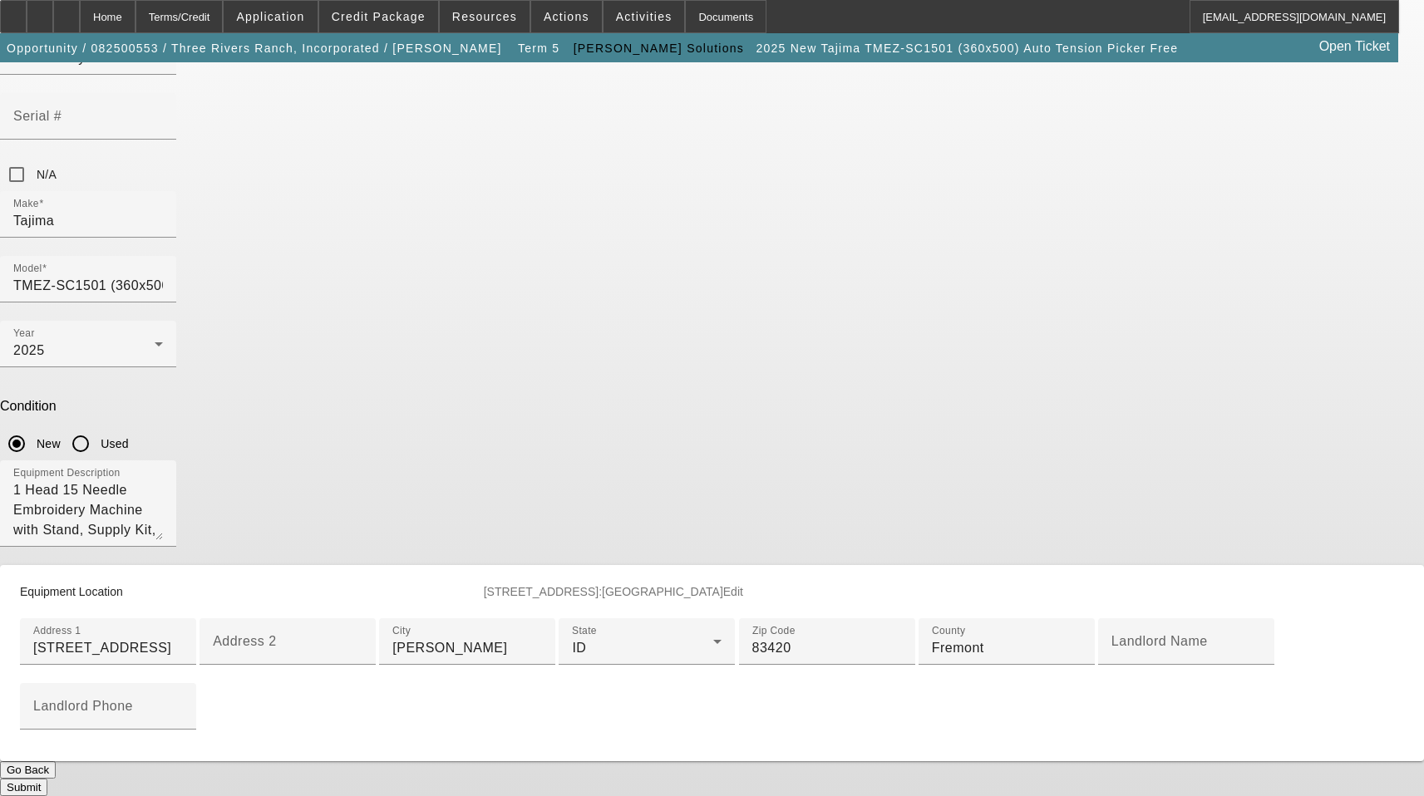
click at [47, 779] on button "Submit" at bounding box center [23, 787] width 47 height 17
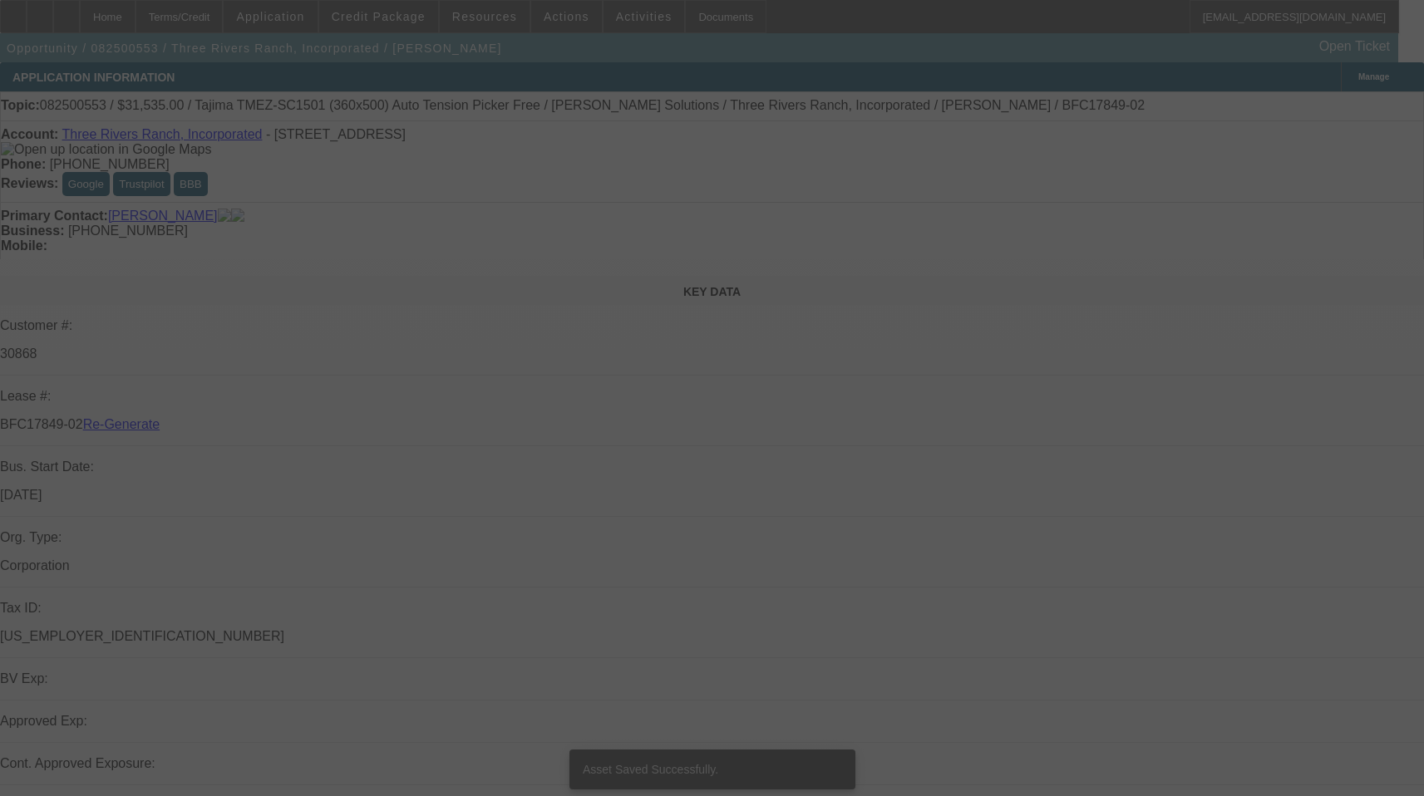
select select "3"
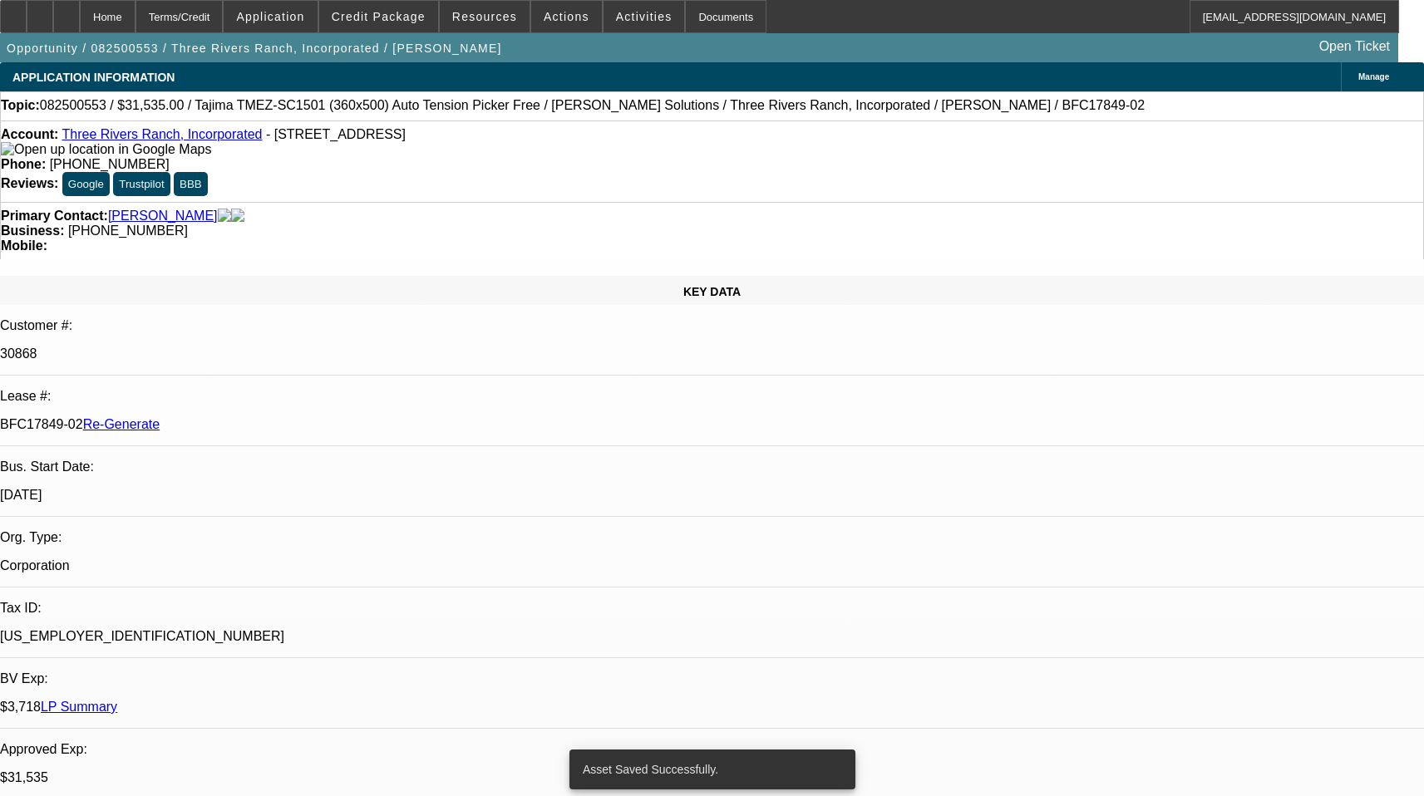
select select "0"
select select "2"
select select "0"
select select "4"
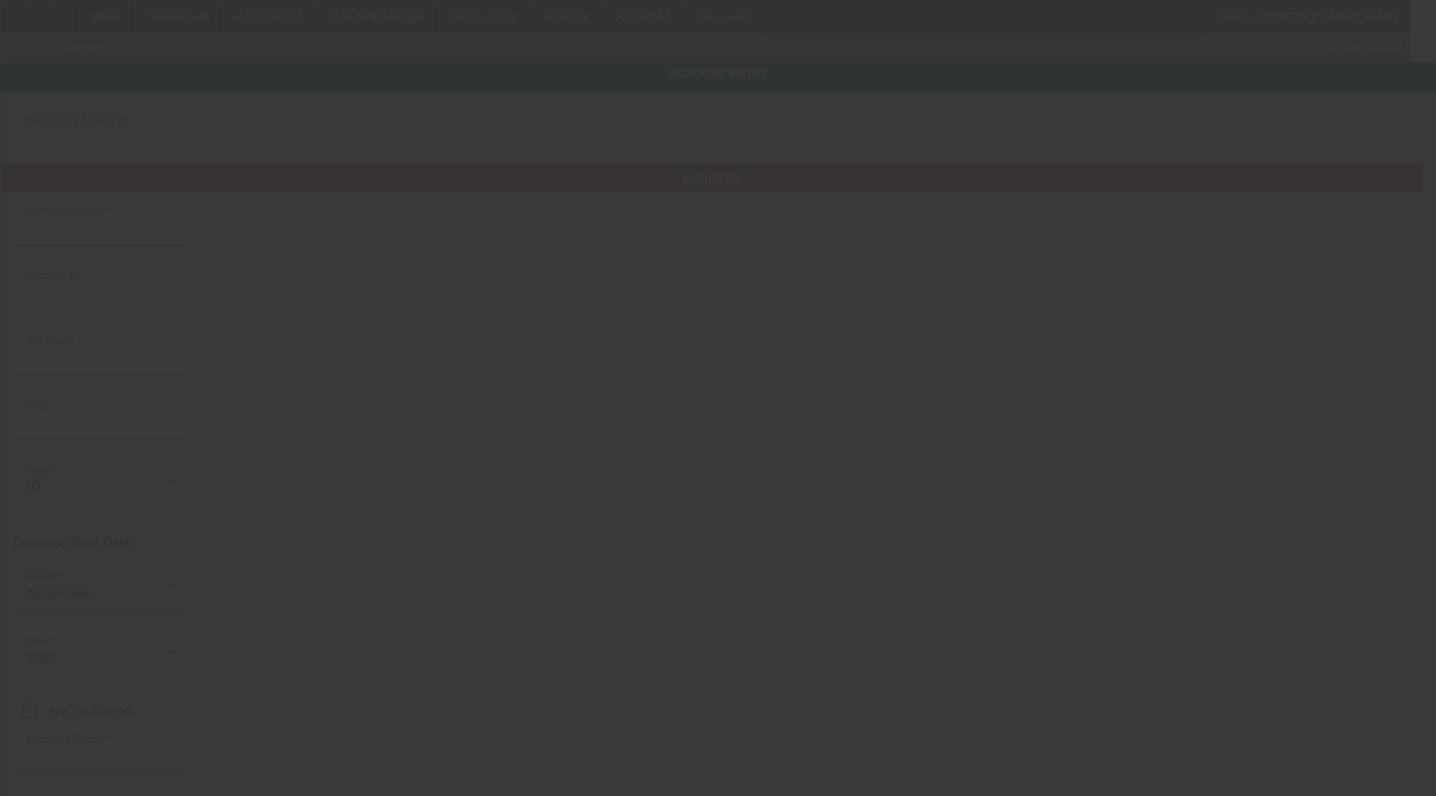
type input "Three Rivers Ranch, Incorporated"
type input "[STREET_ADDRESS]"
type input "83420"
type input "[PERSON_NAME]"
type input "[PHONE_NUMBER]"
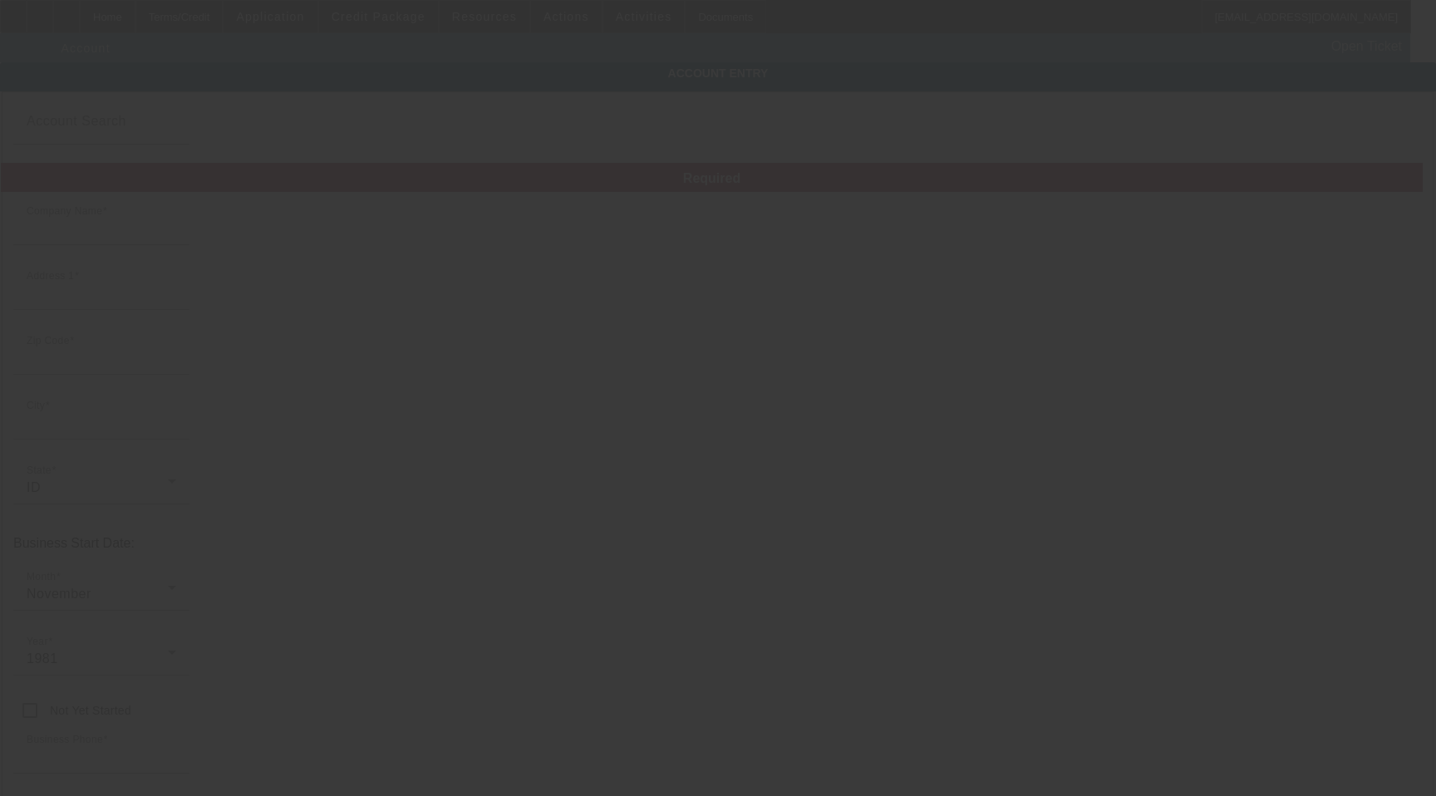
type input "PO Box 856"
type input "[EMAIL_ADDRESS][DOMAIN_NAME]"
type input "Fremont"
type input "[US_EMPLOYER_IDENTIFICATION_NUMBER]"
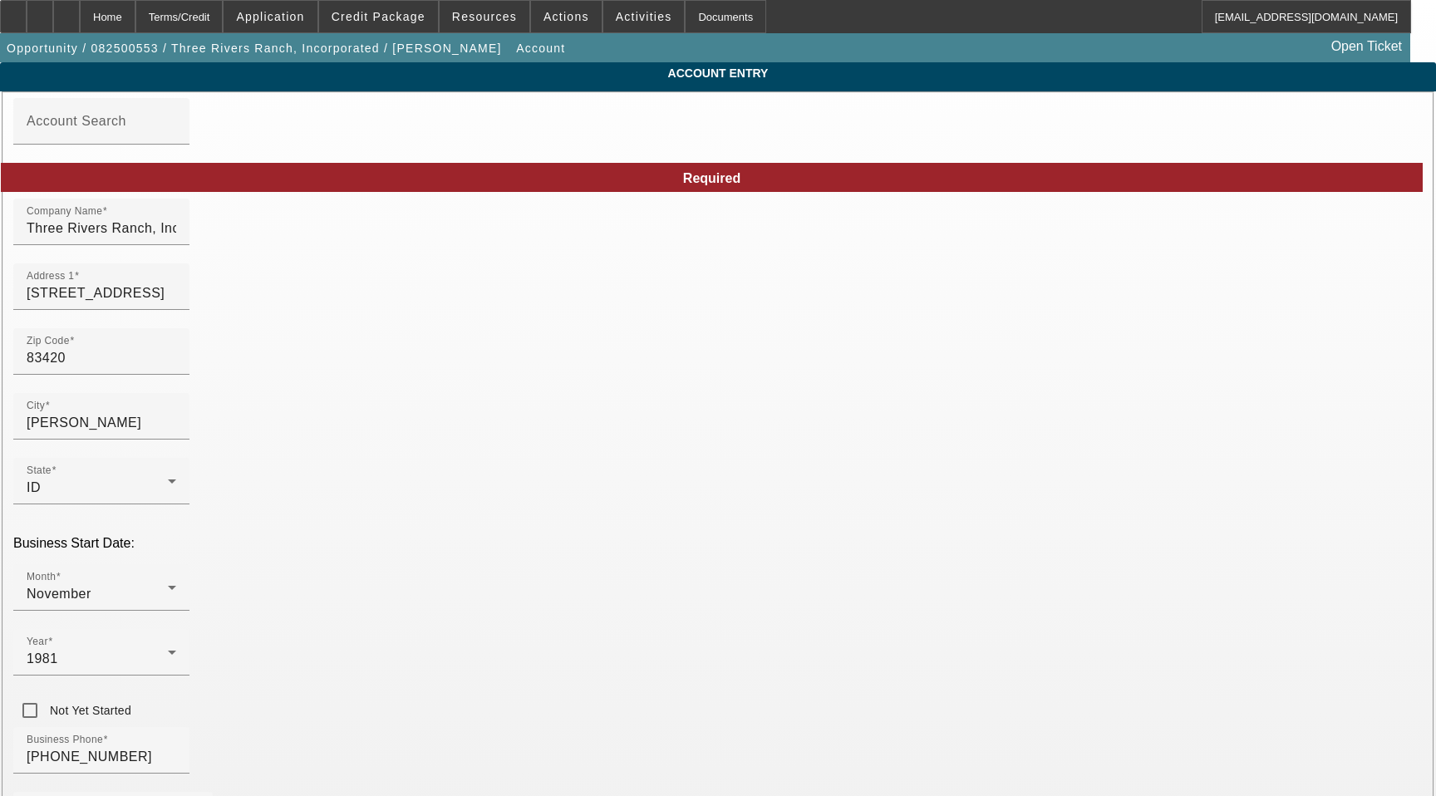
type input "[DATE]"
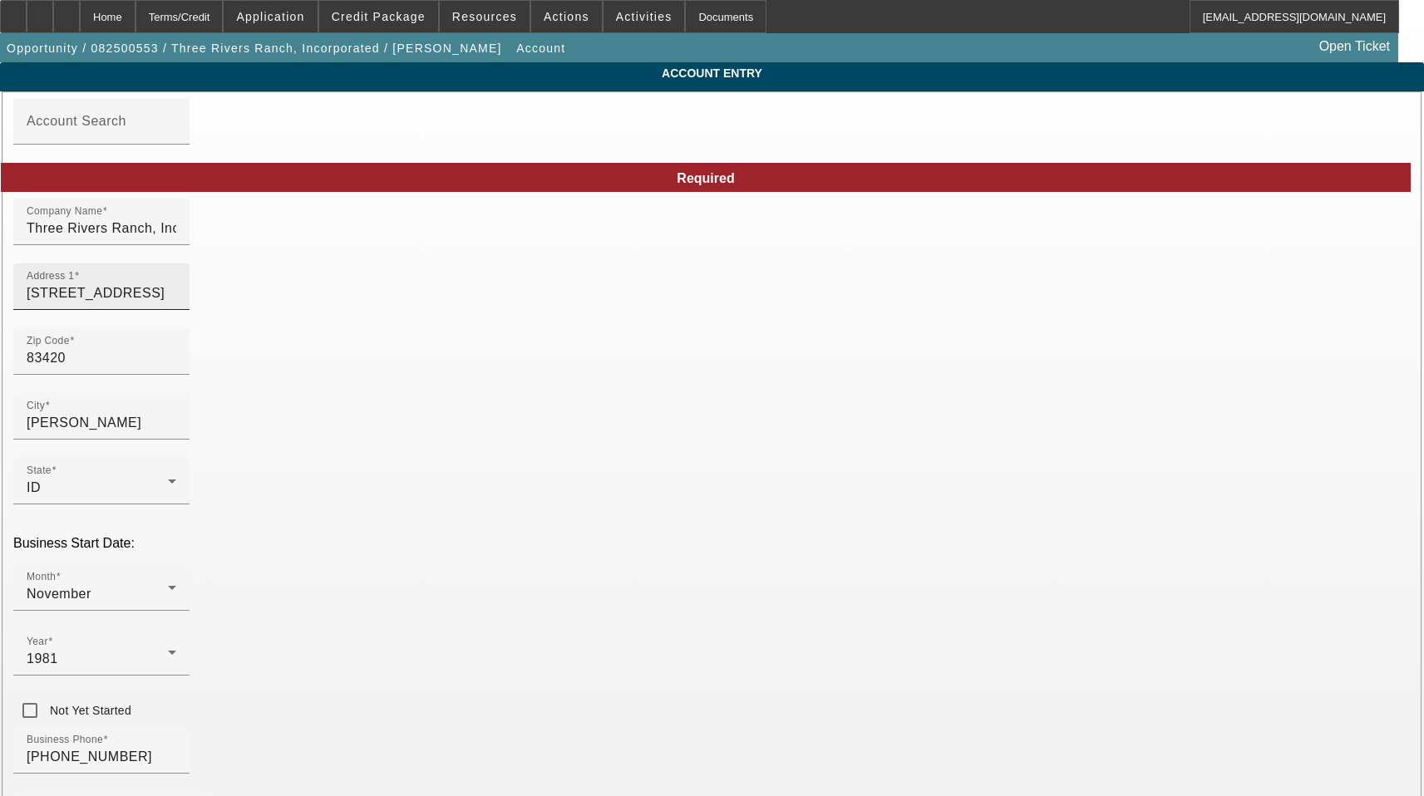
drag, startPoint x: 359, startPoint y: 310, endPoint x: 349, endPoint y: 310, distance: 10.0
click at [176, 303] on input "[STREET_ADDRESS]" at bounding box center [102, 293] width 150 height 20
drag, startPoint x: 334, startPoint y: 310, endPoint x: 92, endPoint y: 316, distance: 241.9
drag, startPoint x: 293, startPoint y: 377, endPoint x: 166, endPoint y: 377, distance: 126.3
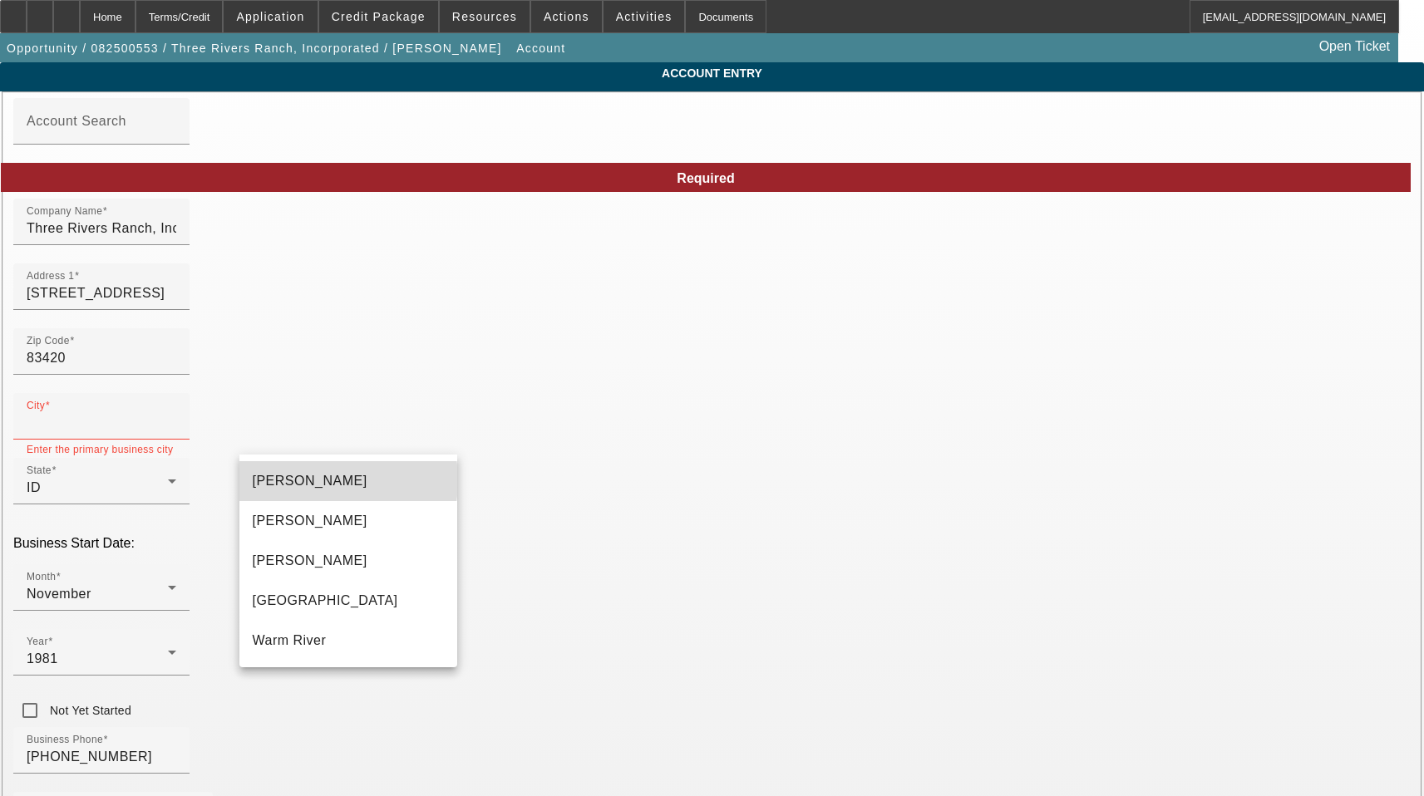
click at [305, 480] on mat-option "[PERSON_NAME]" at bounding box center [348, 481] width 218 height 40
type input "[PERSON_NAME]"
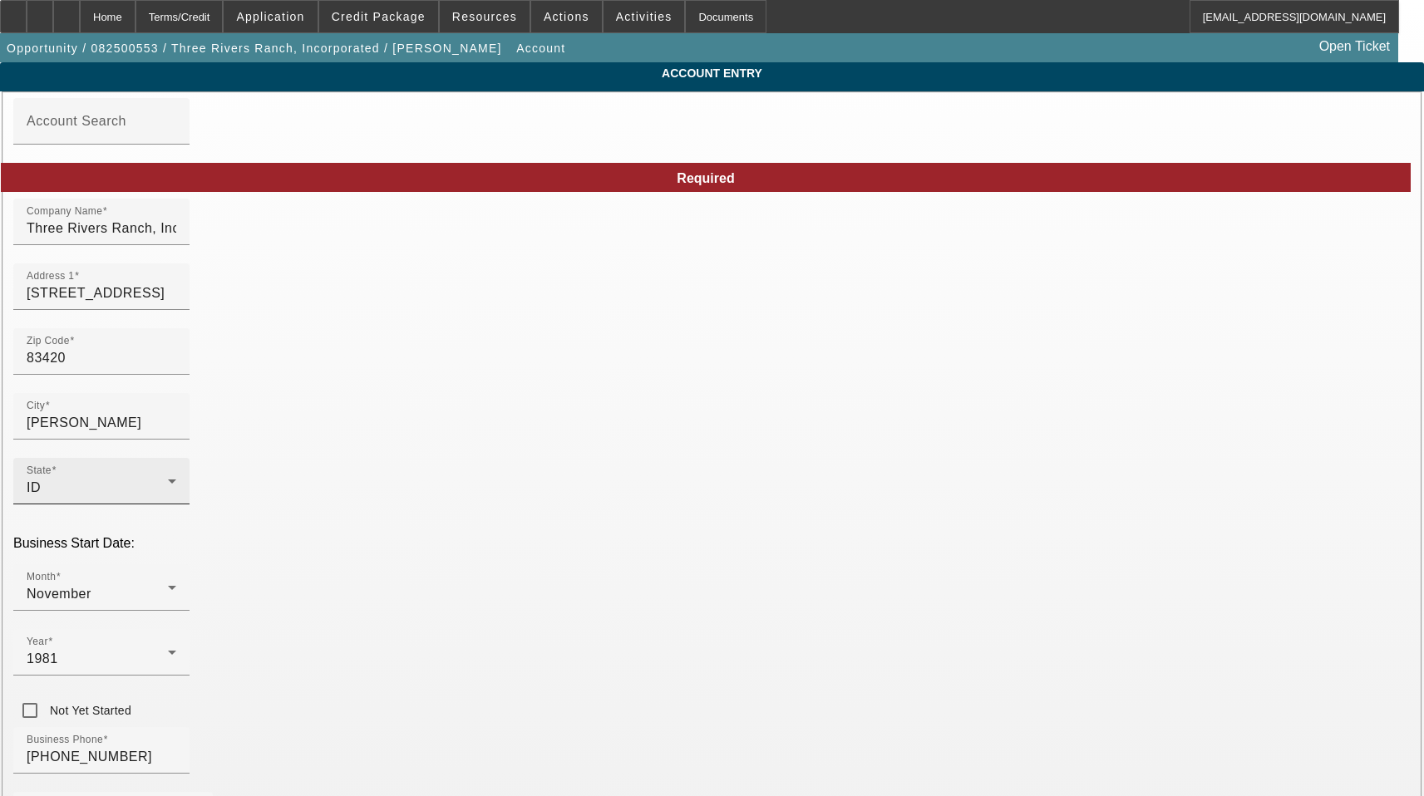
drag, startPoint x: 803, startPoint y: 439, endPoint x: 642, endPoint y: 448, distance: 160.6
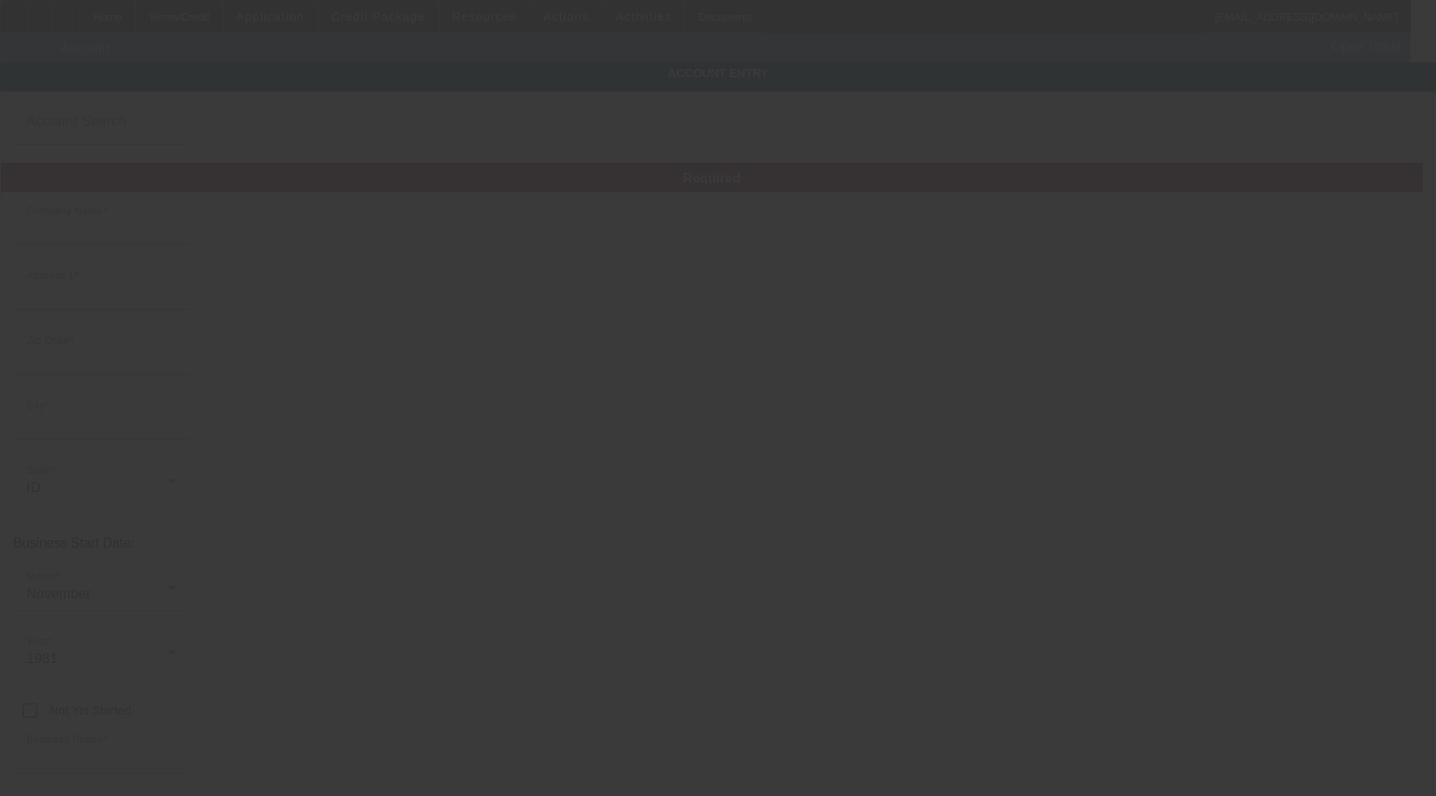
type input "Three Rivers Ranch, Incorporated"
type input "510 Main St"
type input "83420"
type input "Ashton"
type input "[PHONE_NUMBER]"
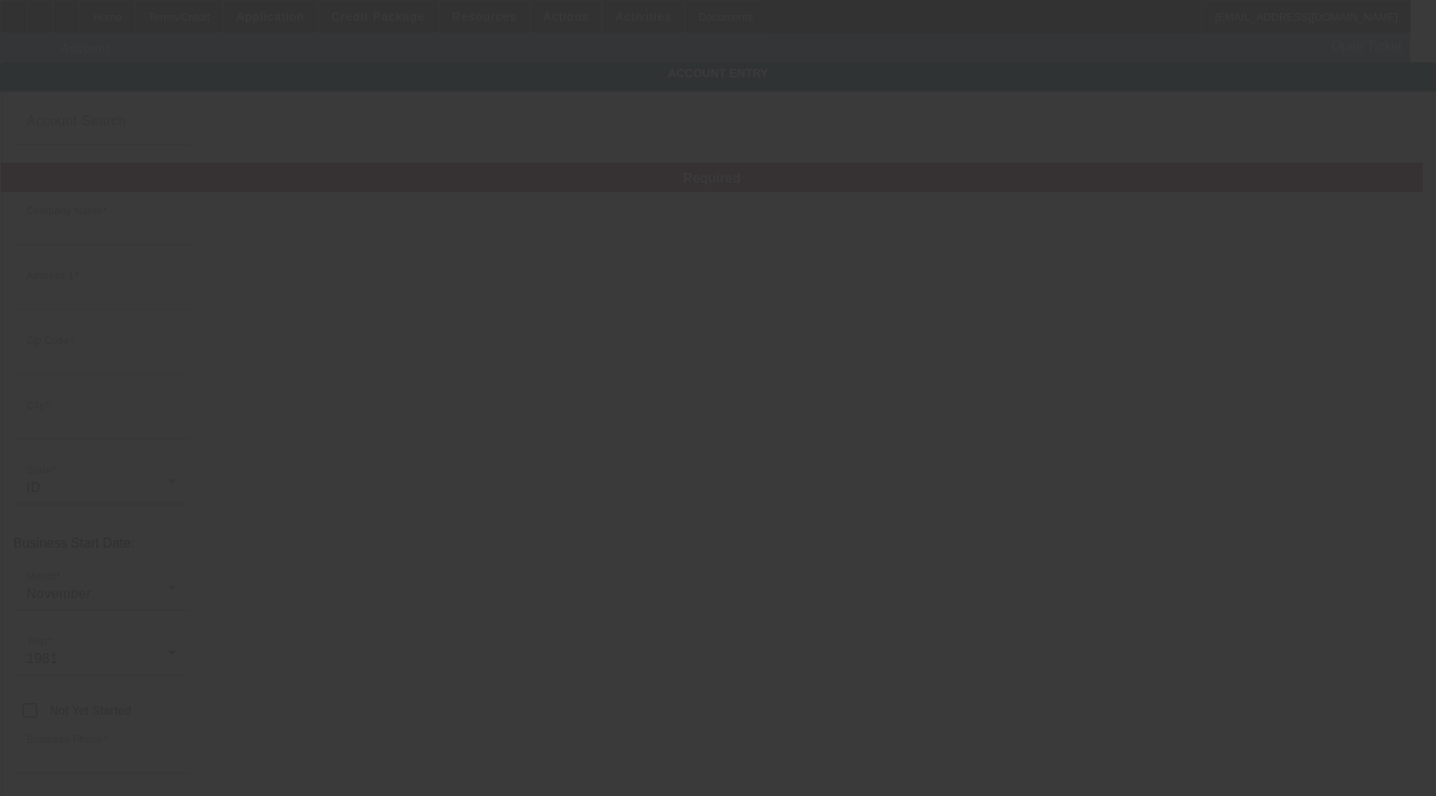
type input "PO Box 856"
type input "chadtrr@gmail.com"
type input "Fremont"
type input "[US_EMPLOYER_IDENTIFICATION_NUMBER]"
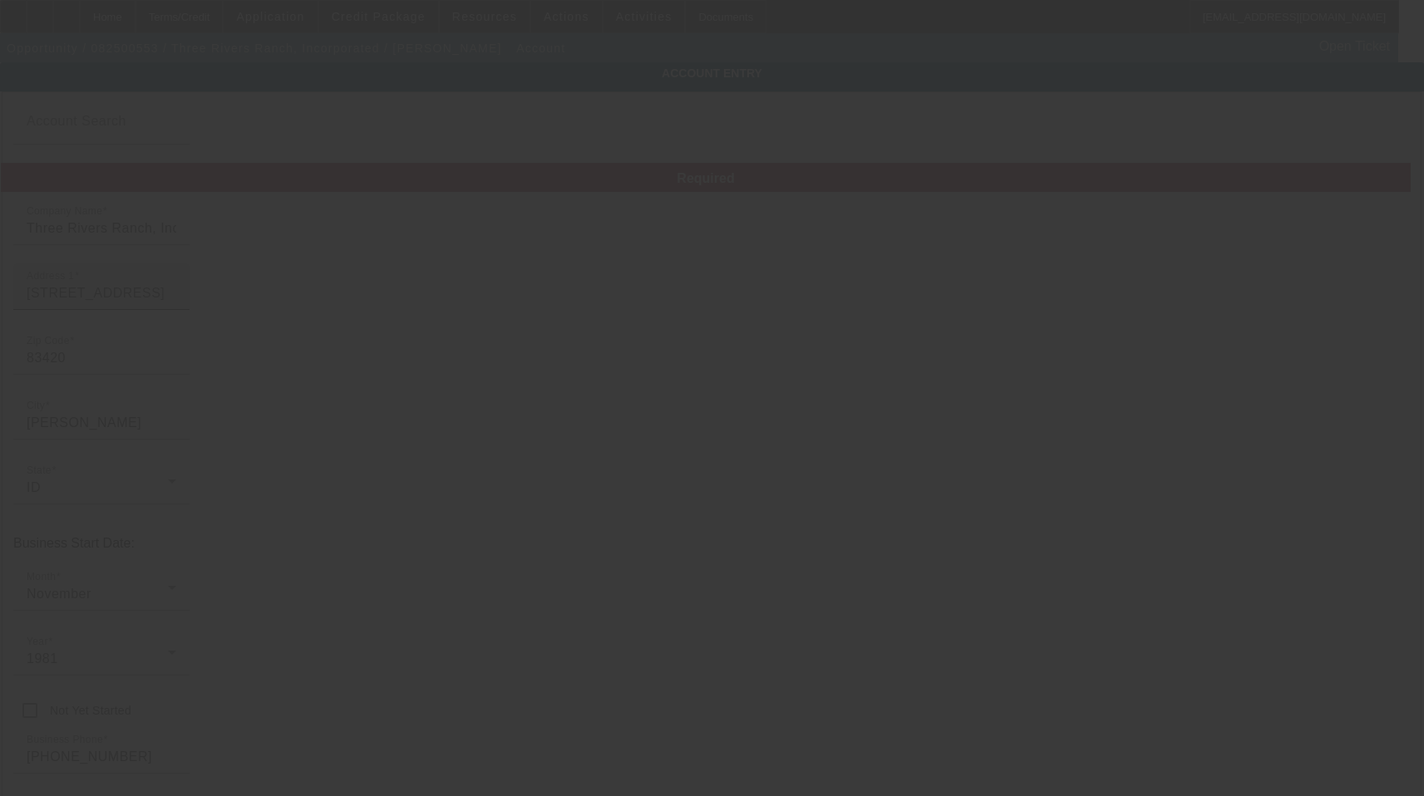
type input "8/20/2025"
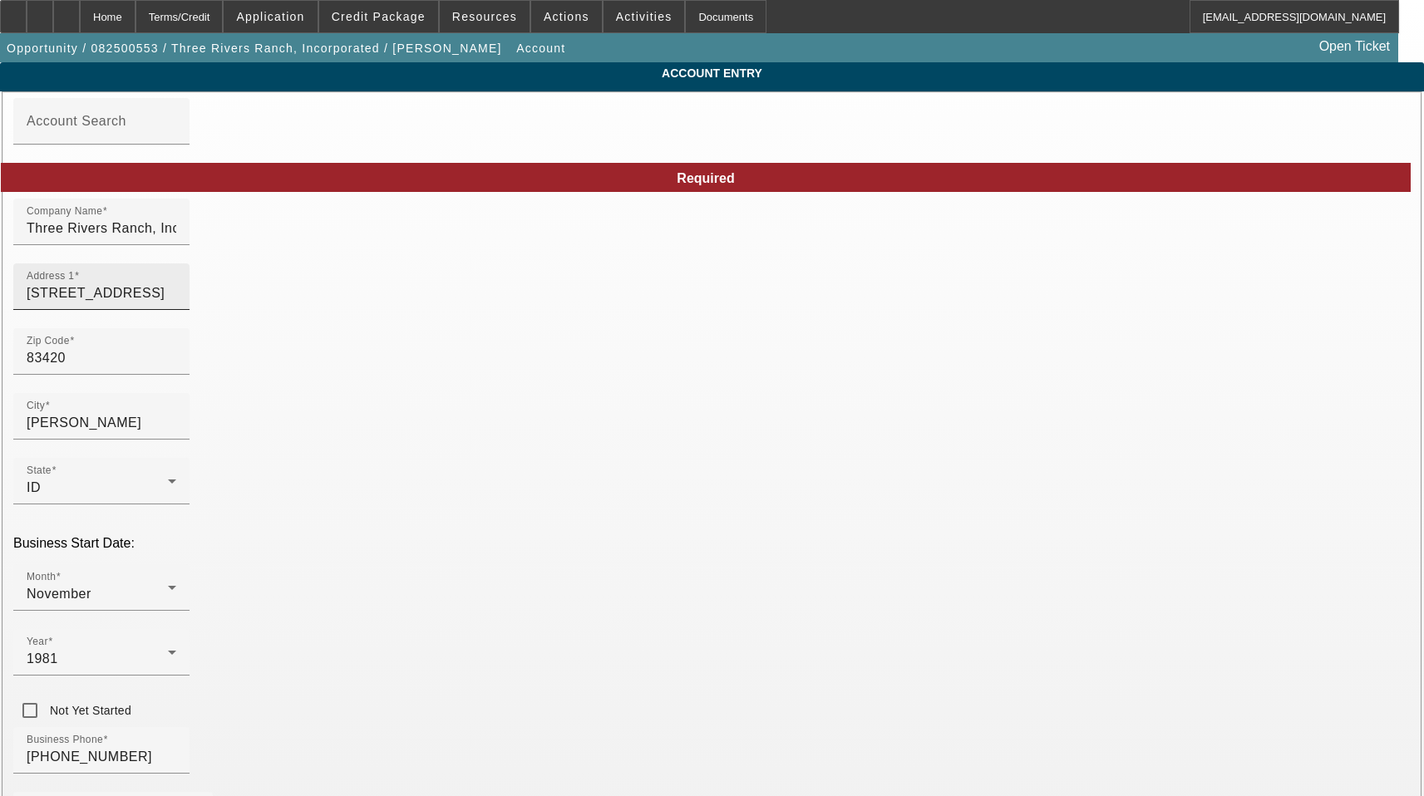
drag, startPoint x: 819, startPoint y: 309, endPoint x: 503, endPoint y: 282, distance: 317.0
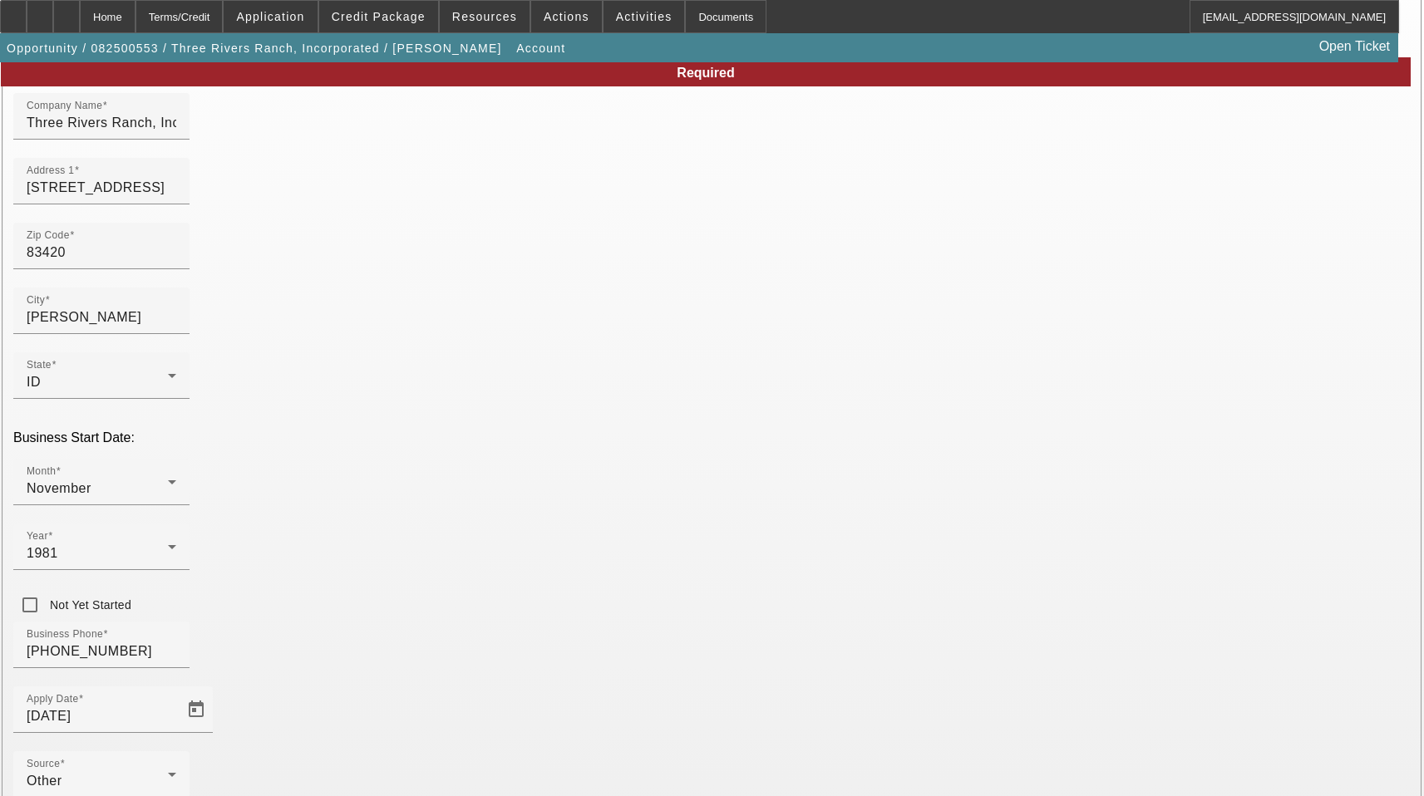
scroll to position [184, 0]
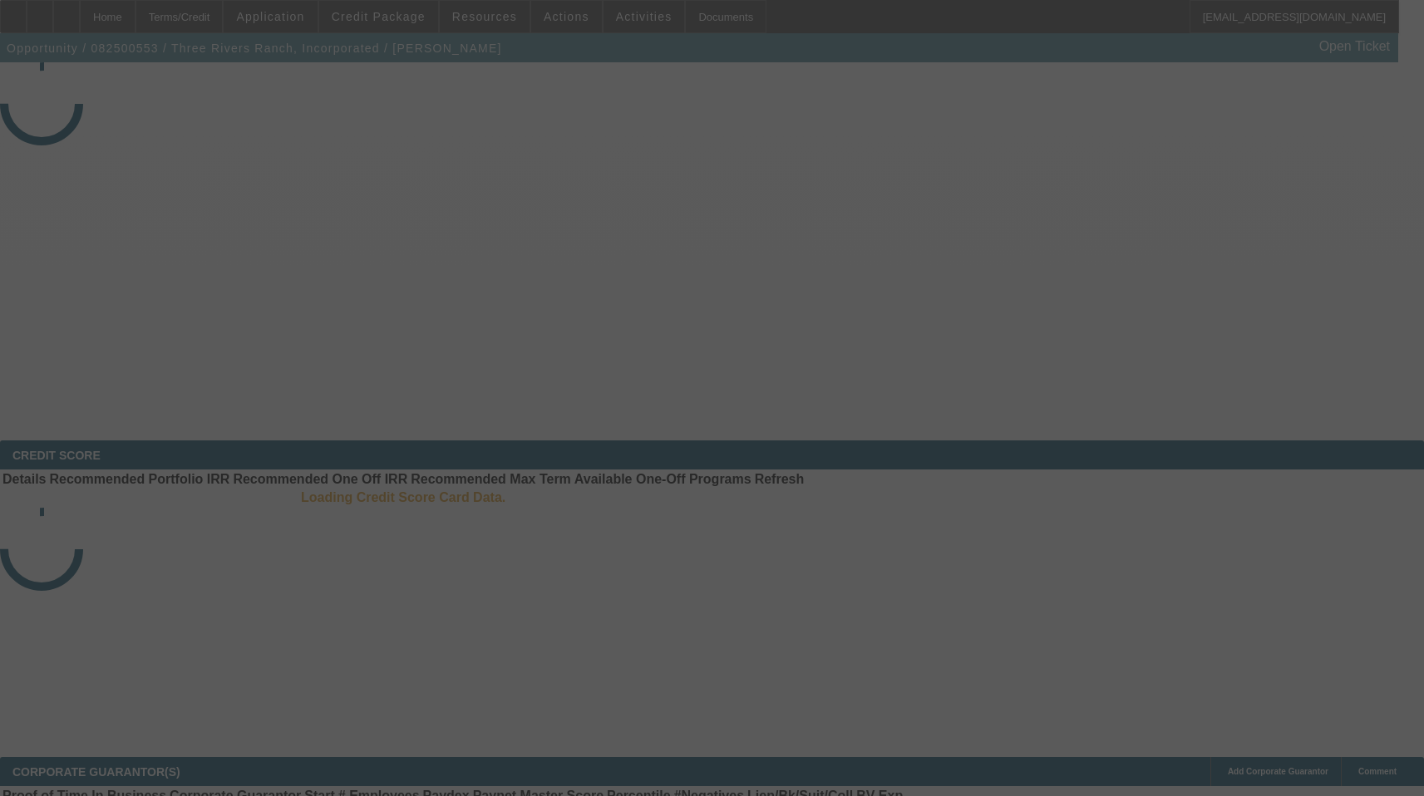
select select "3"
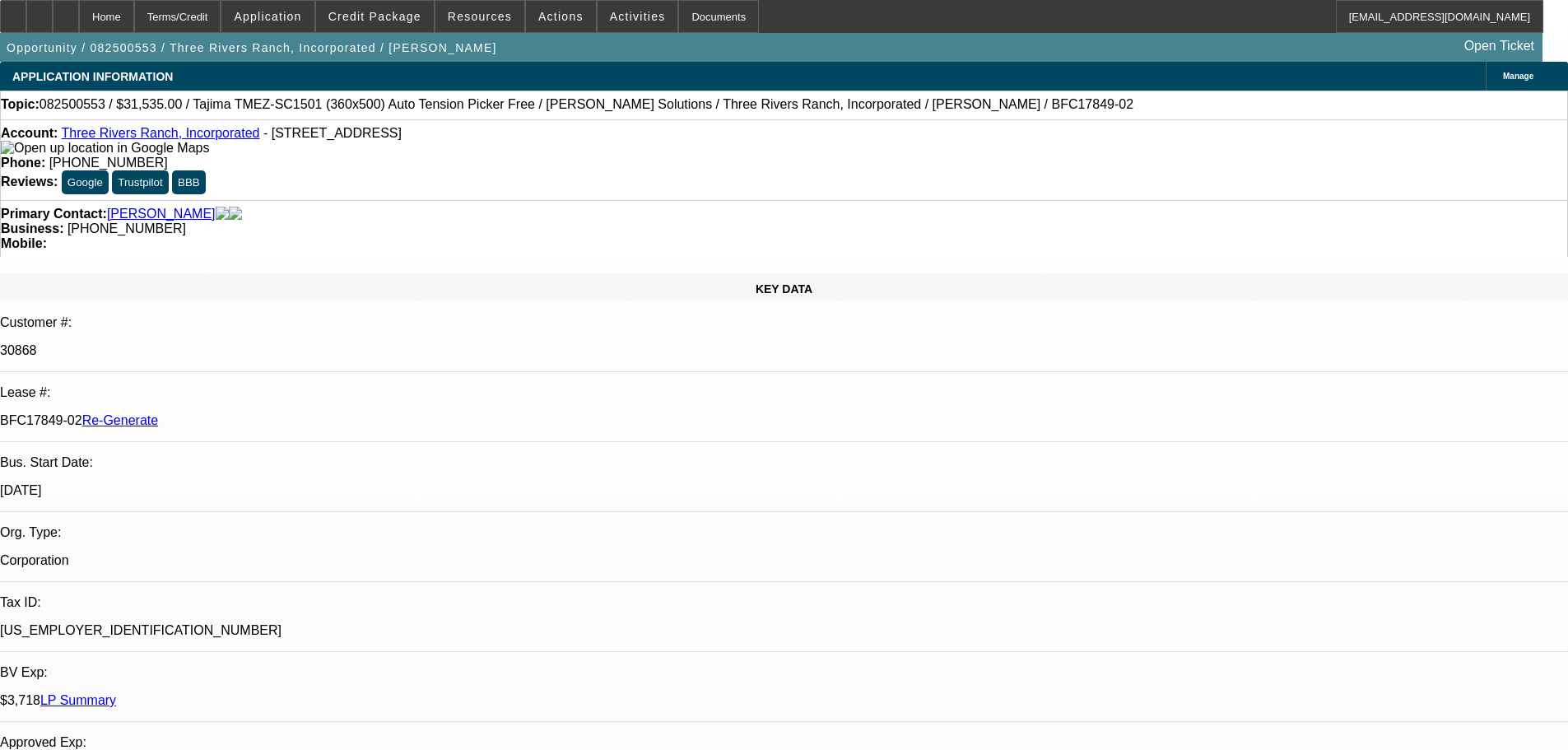
select select "3"
select select "0"
select select "2"
select select "0"
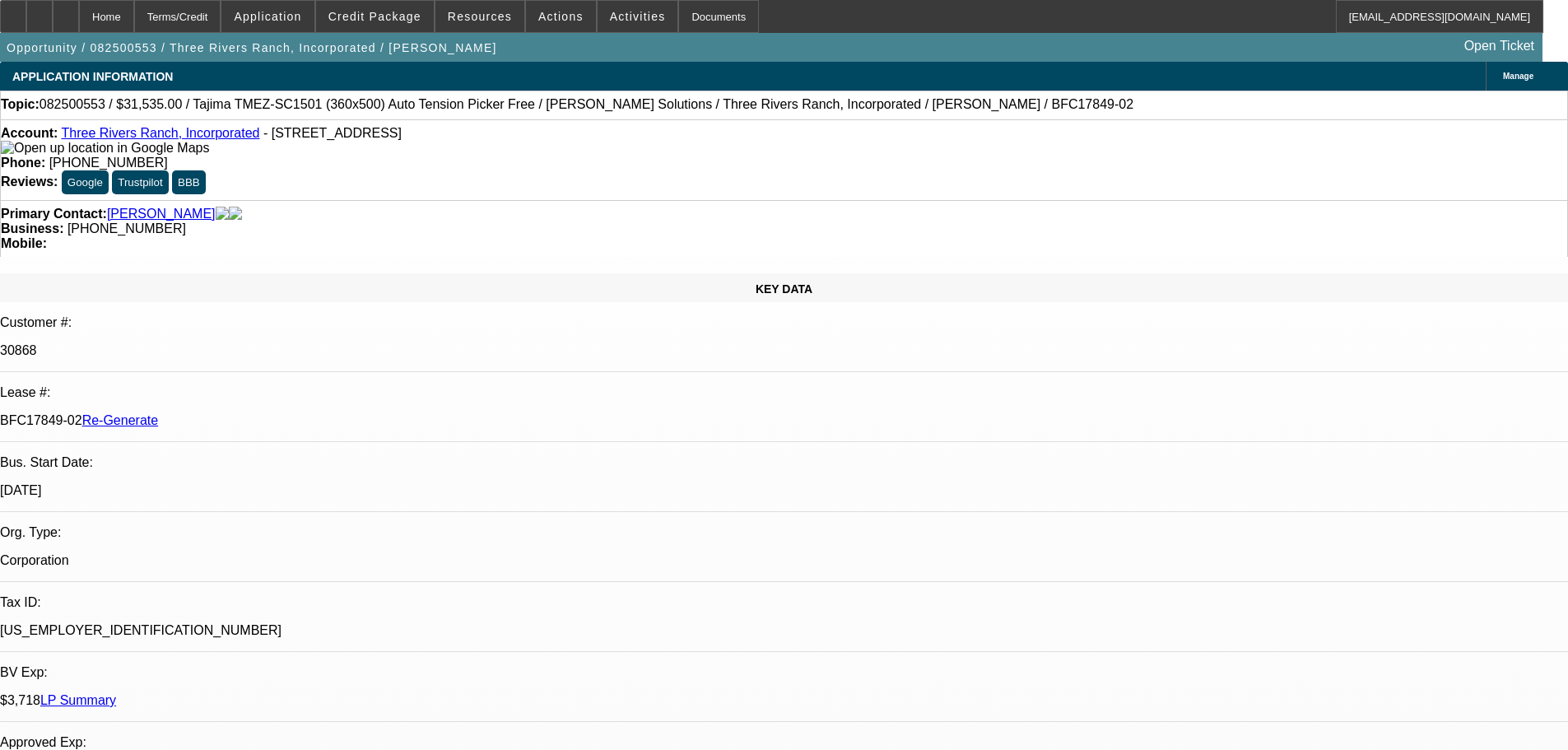
select select "4"
click at [697, 26] on div "Documents" at bounding box center [718, 16] width 80 height 33
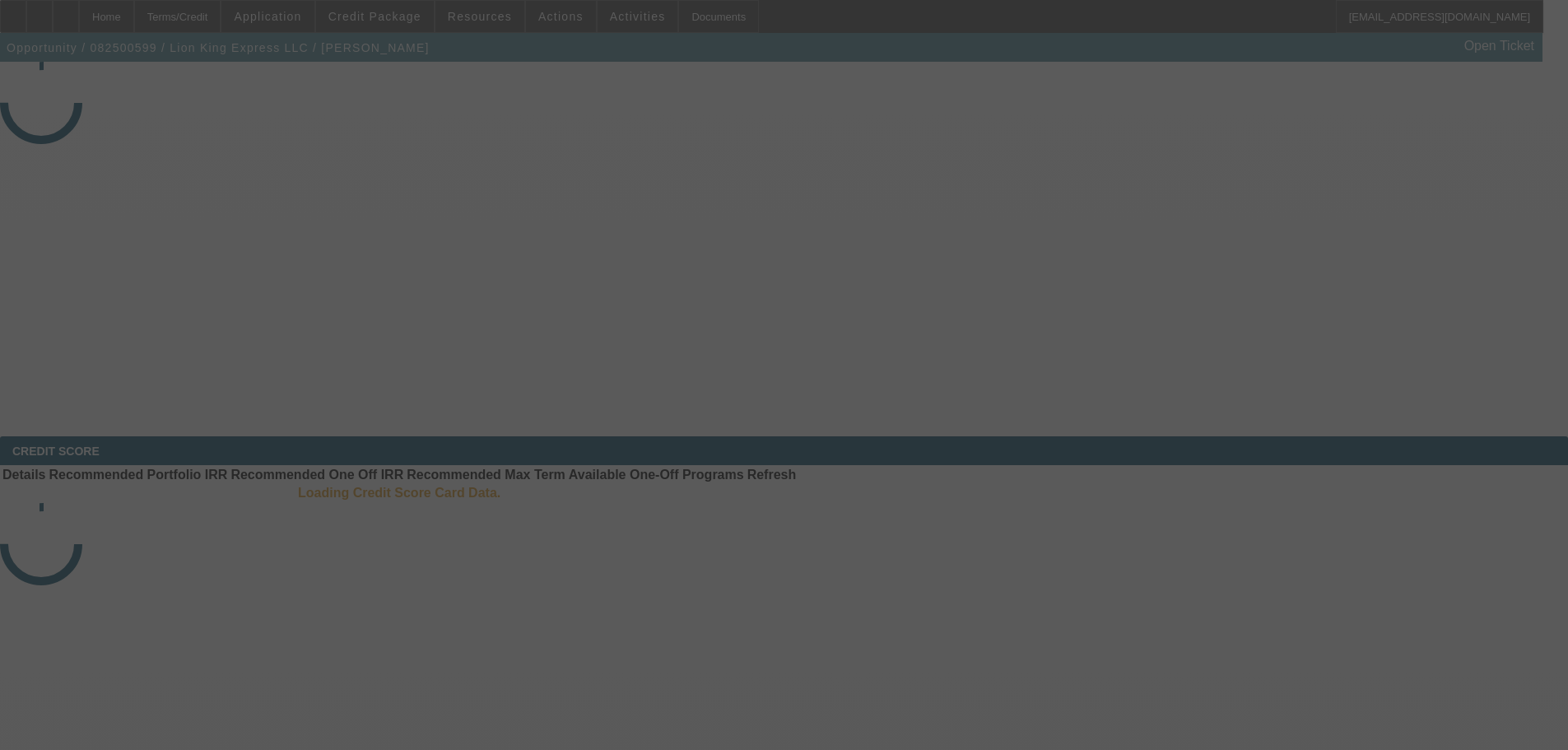
select select "3"
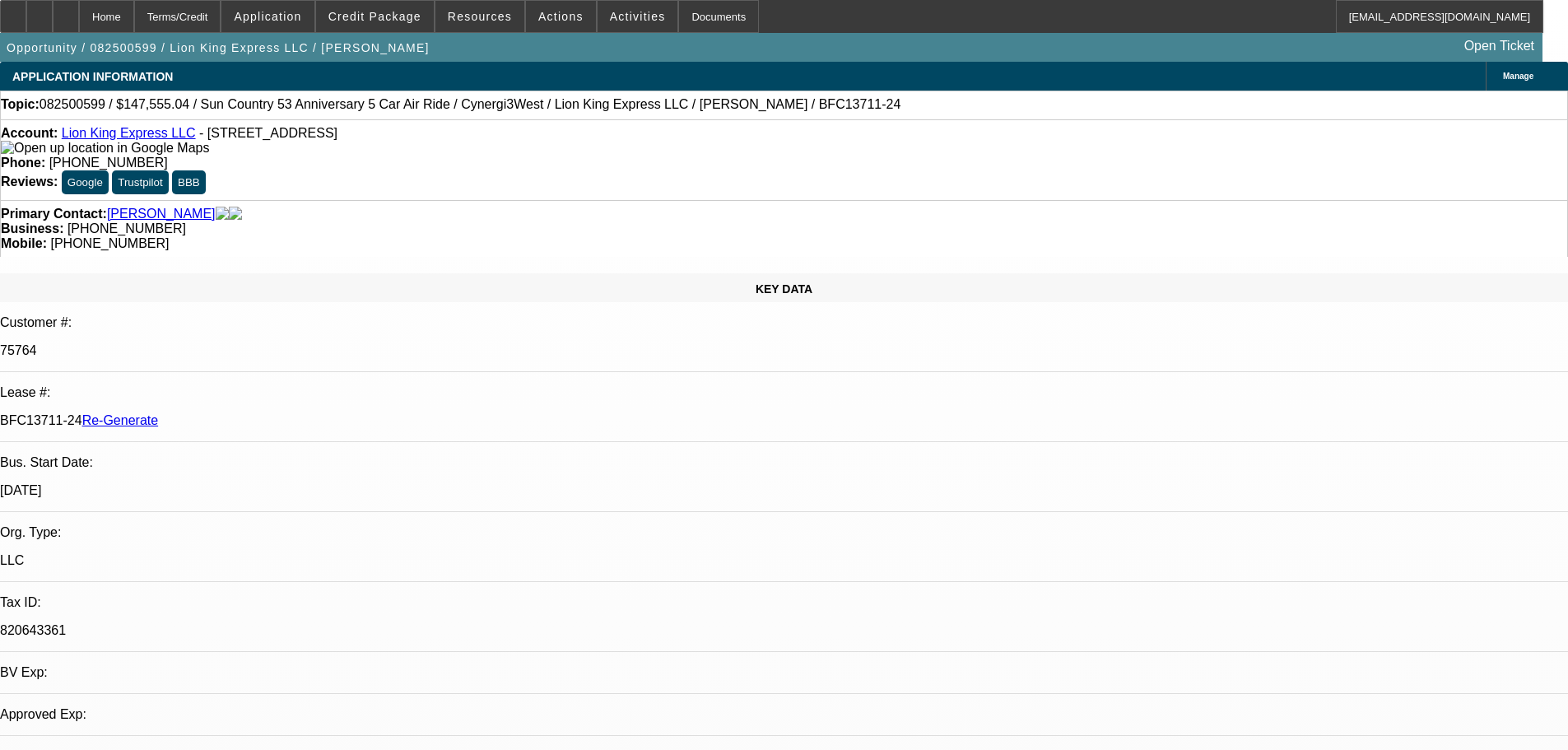
select select "0"
select select "6"
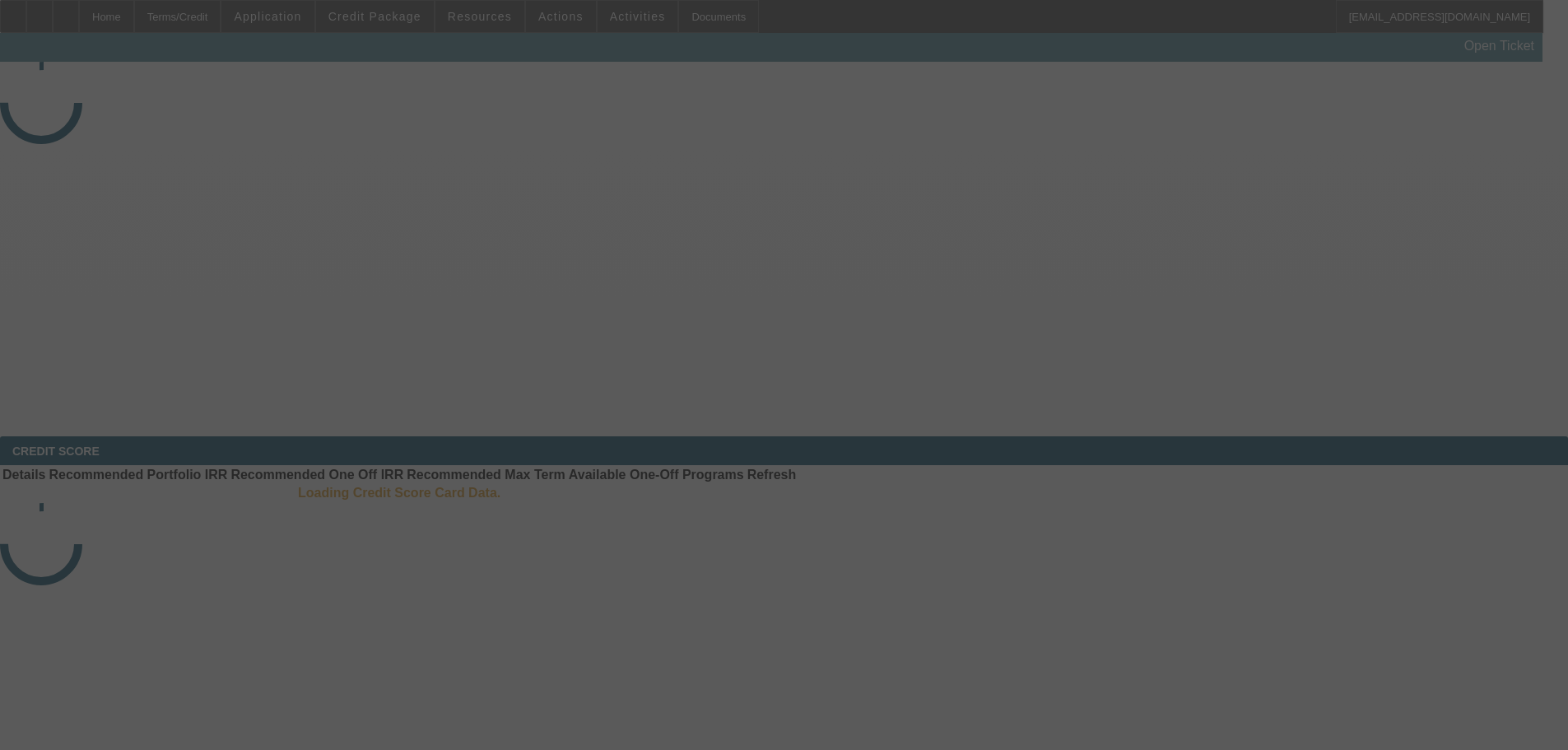
select select "3"
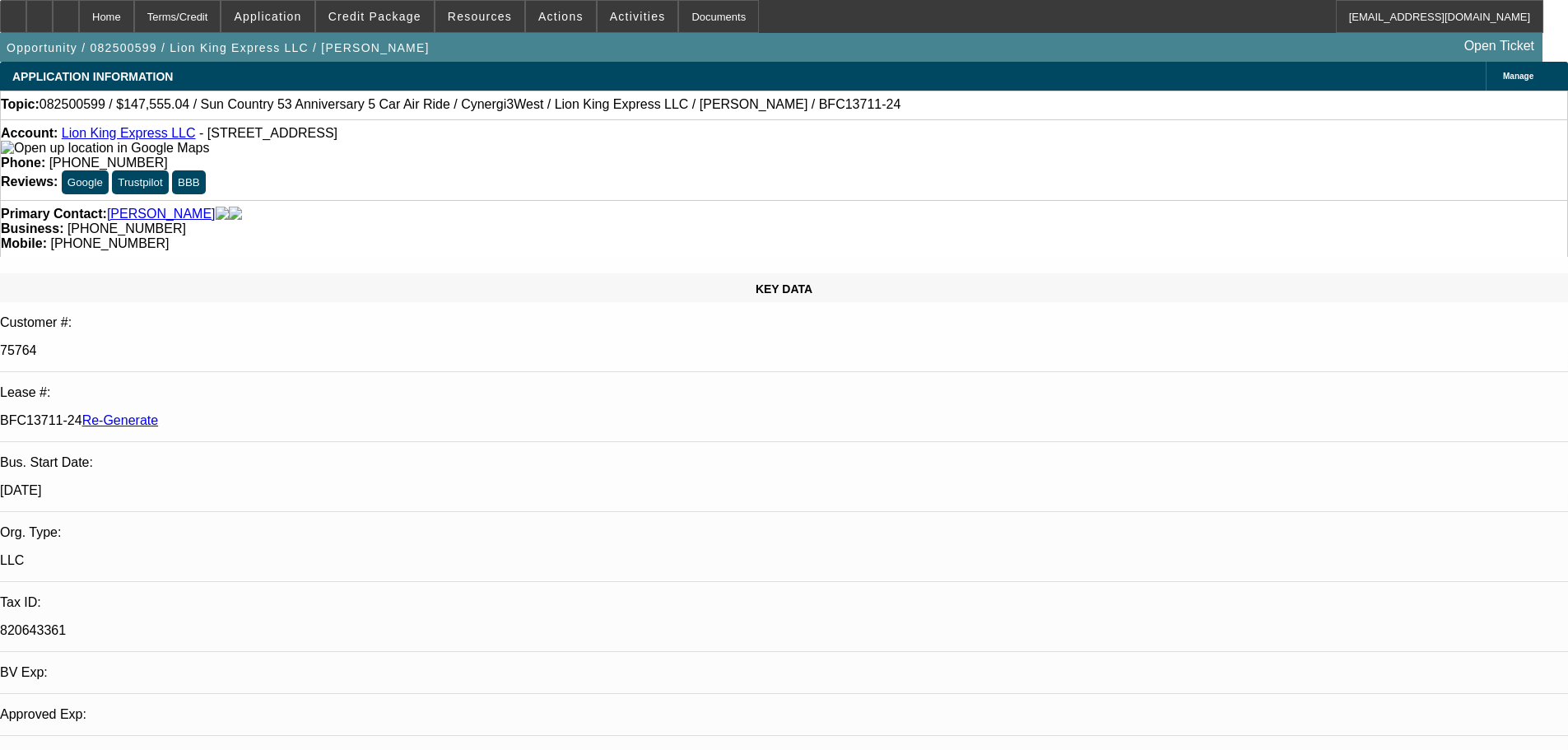
select select "0"
select select "6"
click at [616, 13] on span "Activities" at bounding box center [638, 16] width 56 height 13
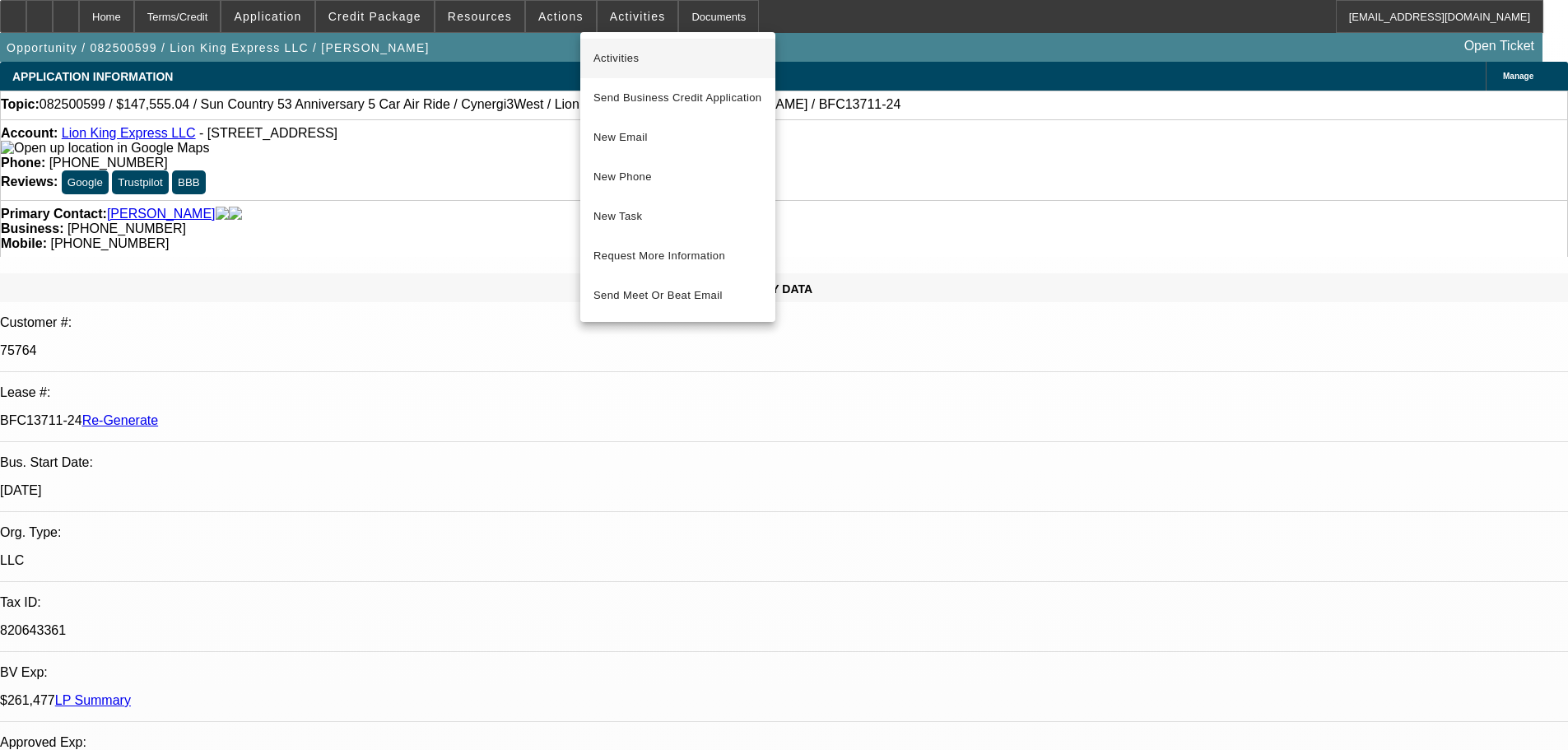
click at [632, 50] on button "Activities" at bounding box center [678, 58] width 195 height 40
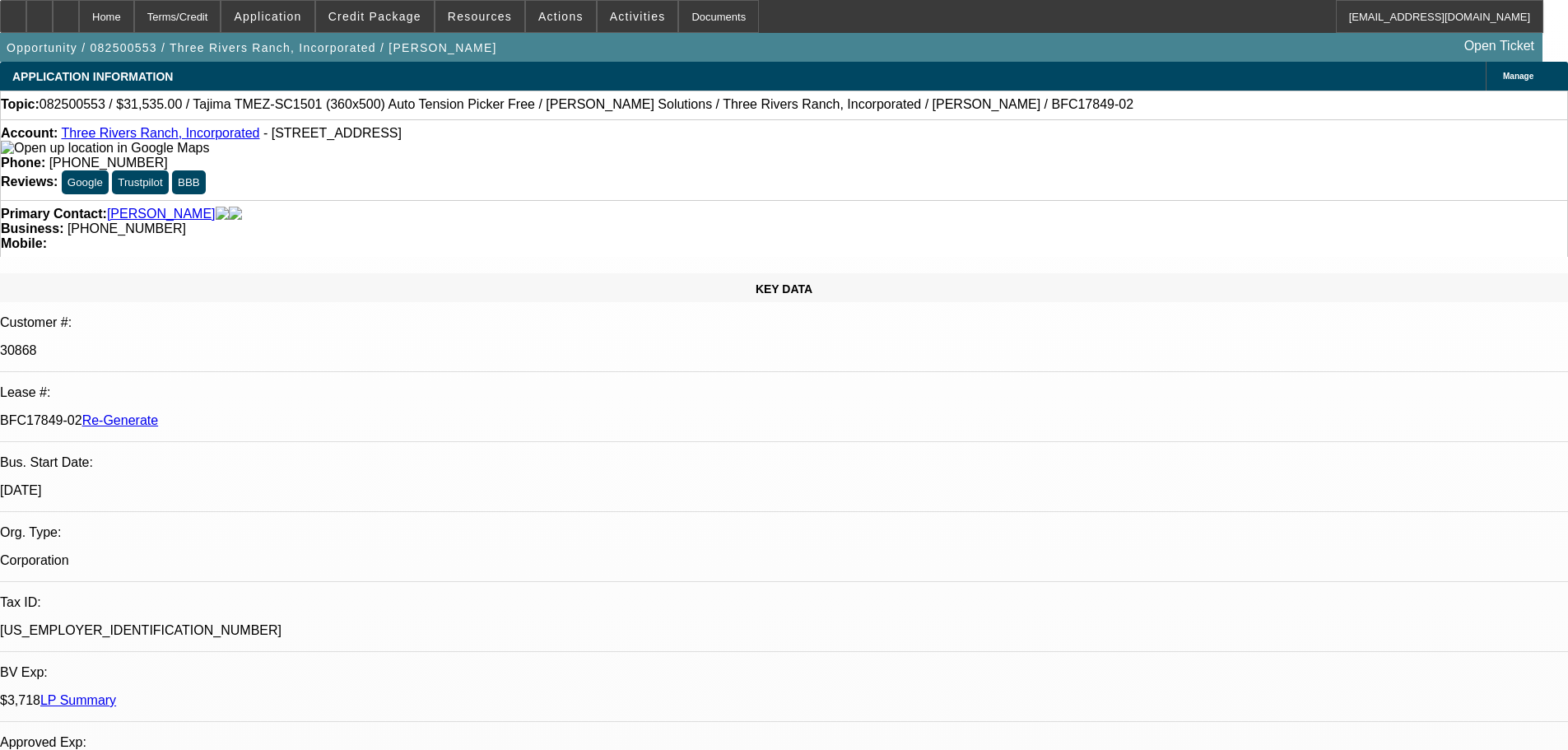
select select "3"
select select "0"
select select "2"
select select "0"
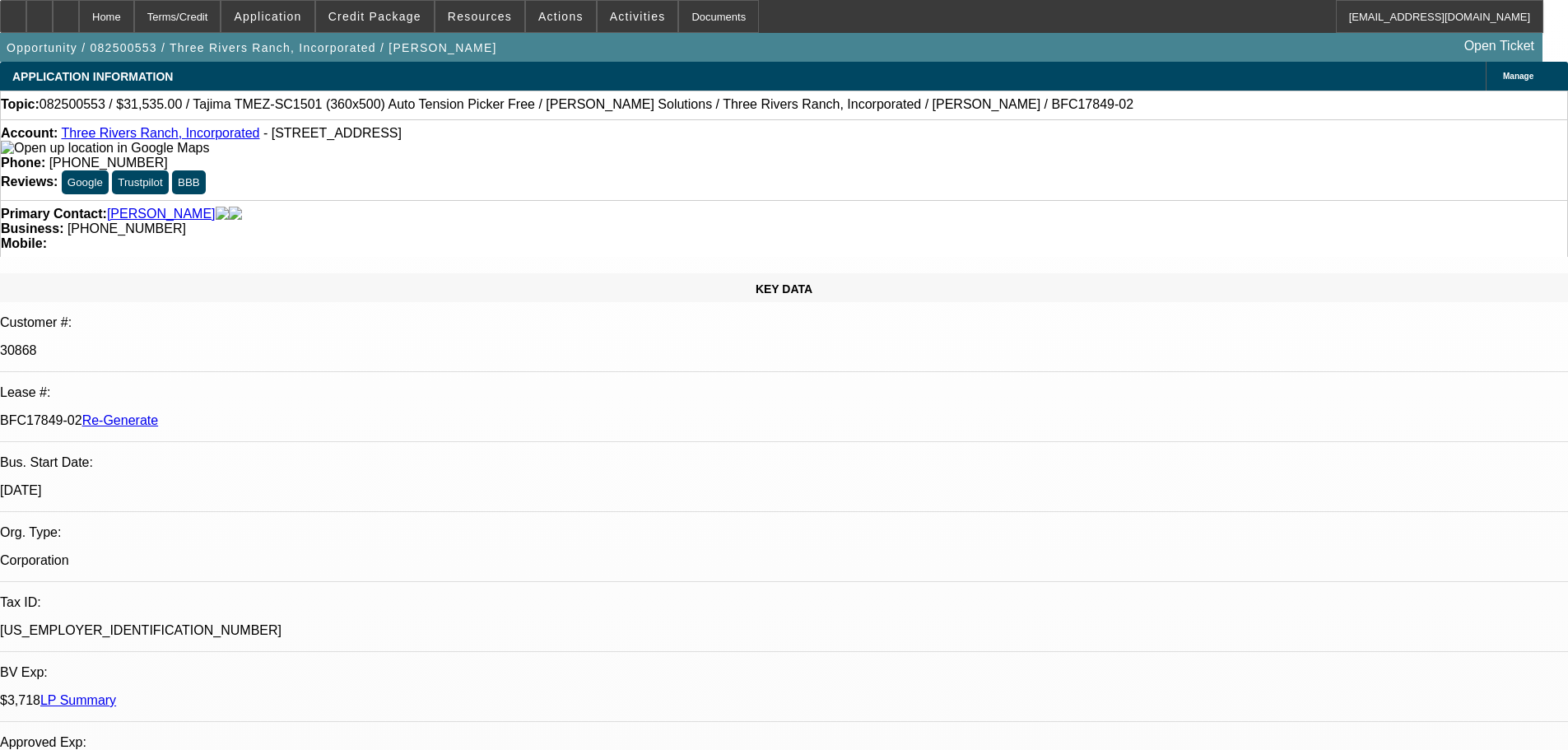
select select "4"
click at [620, 20] on span "Activities" at bounding box center [638, 16] width 56 height 13
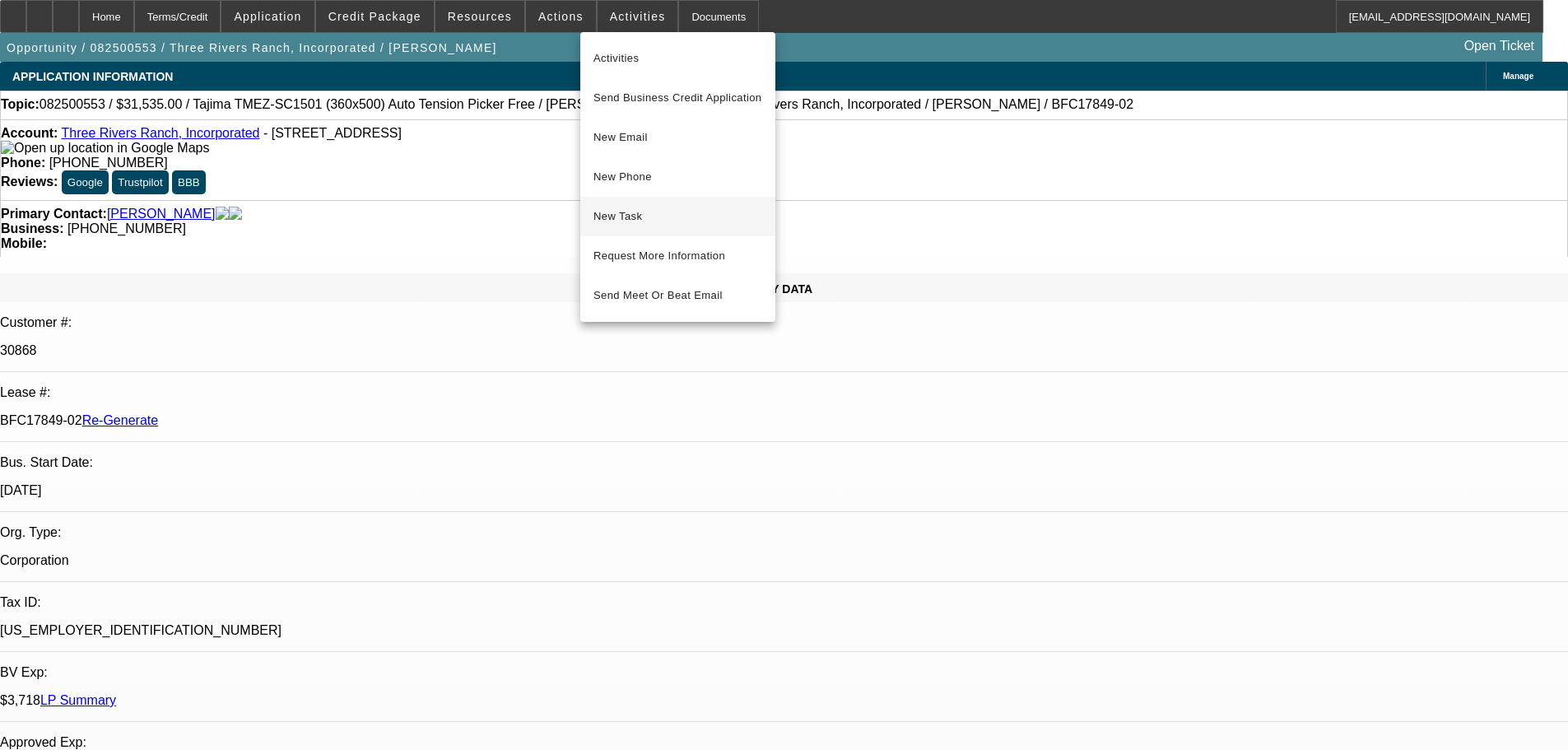
click at [654, 217] on span "New Task" at bounding box center [678, 217] width 168 height 20
